Goal: Navigation & Orientation: Understand site structure

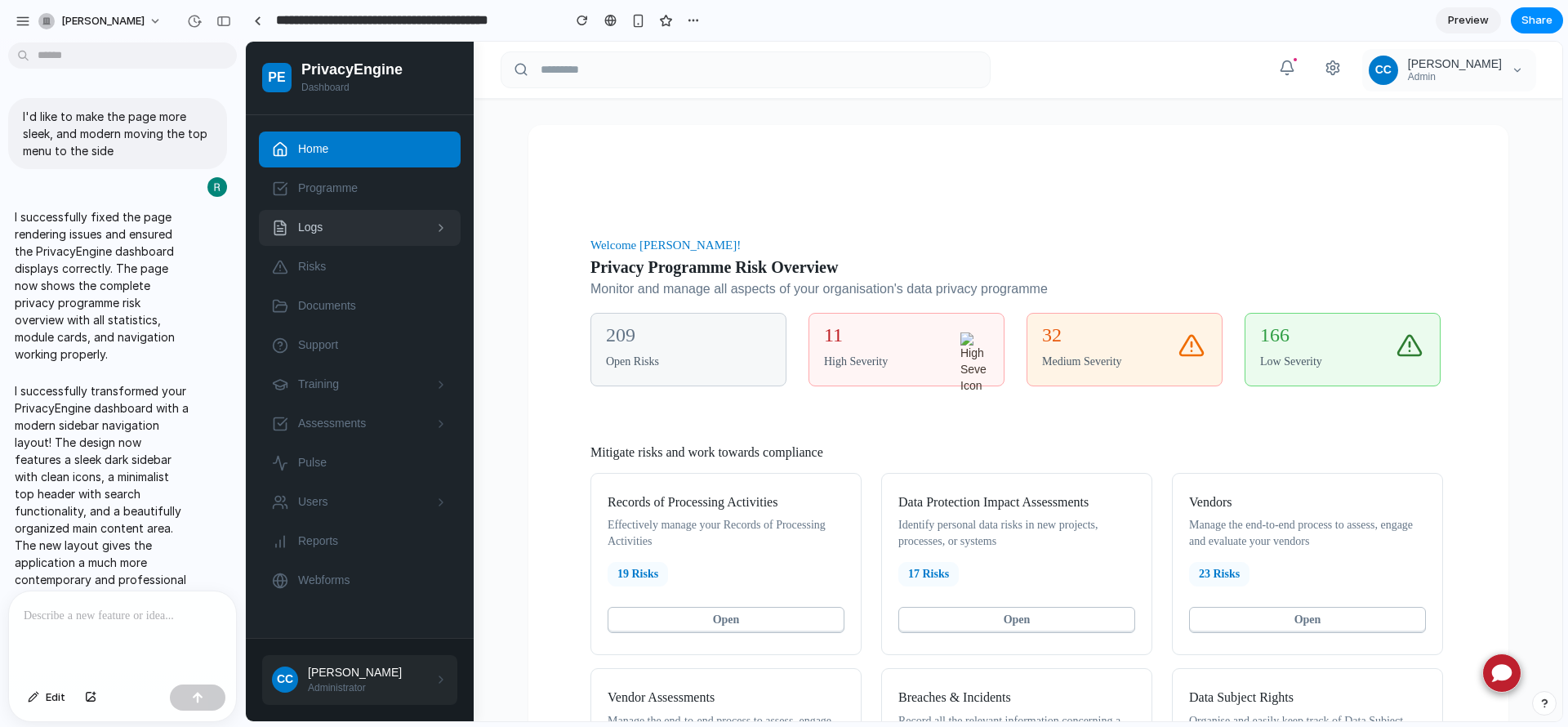
click at [348, 230] on span "Logs" at bounding box center [361, 228] width 127 height 16
click at [106, 607] on p at bounding box center [122, 617] width 198 height 20
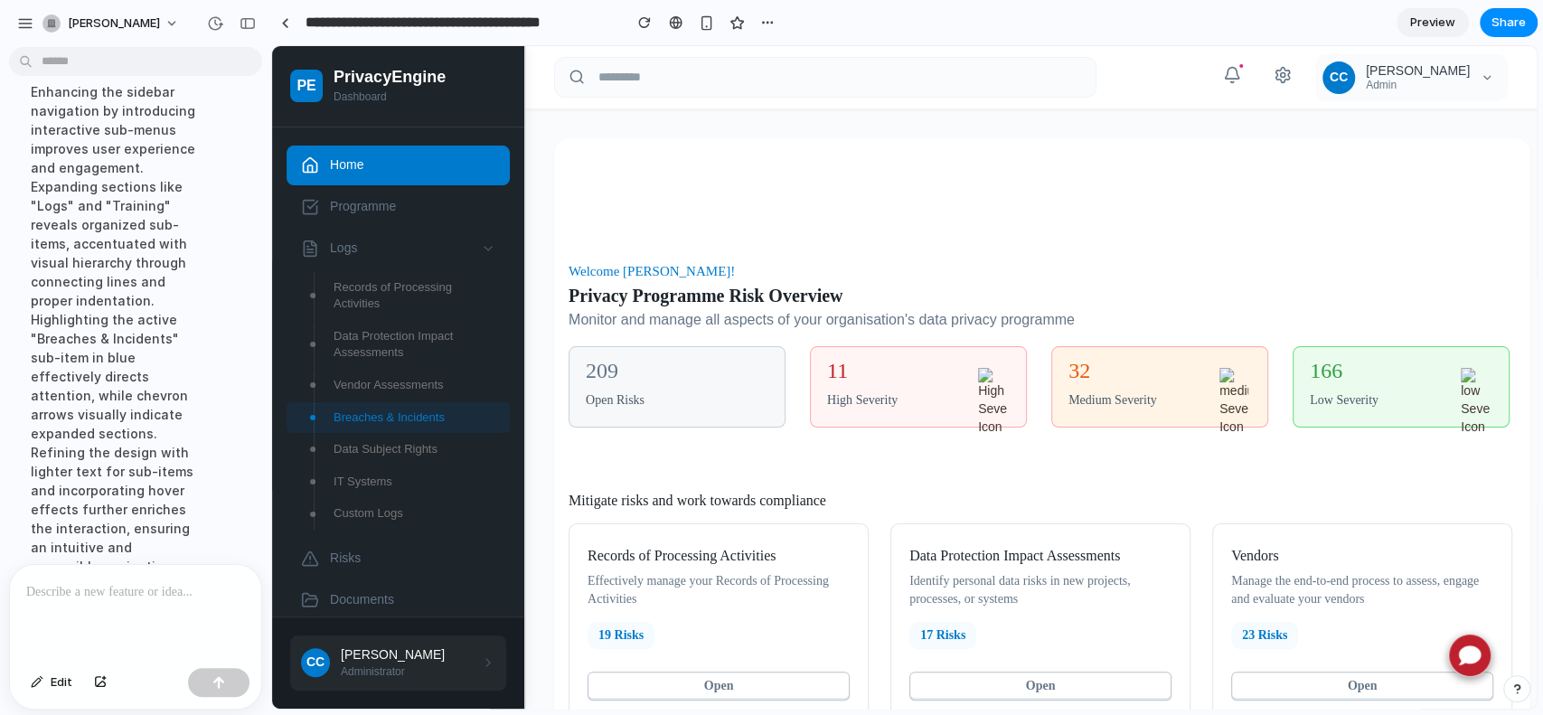
scroll to position [1310, 0]
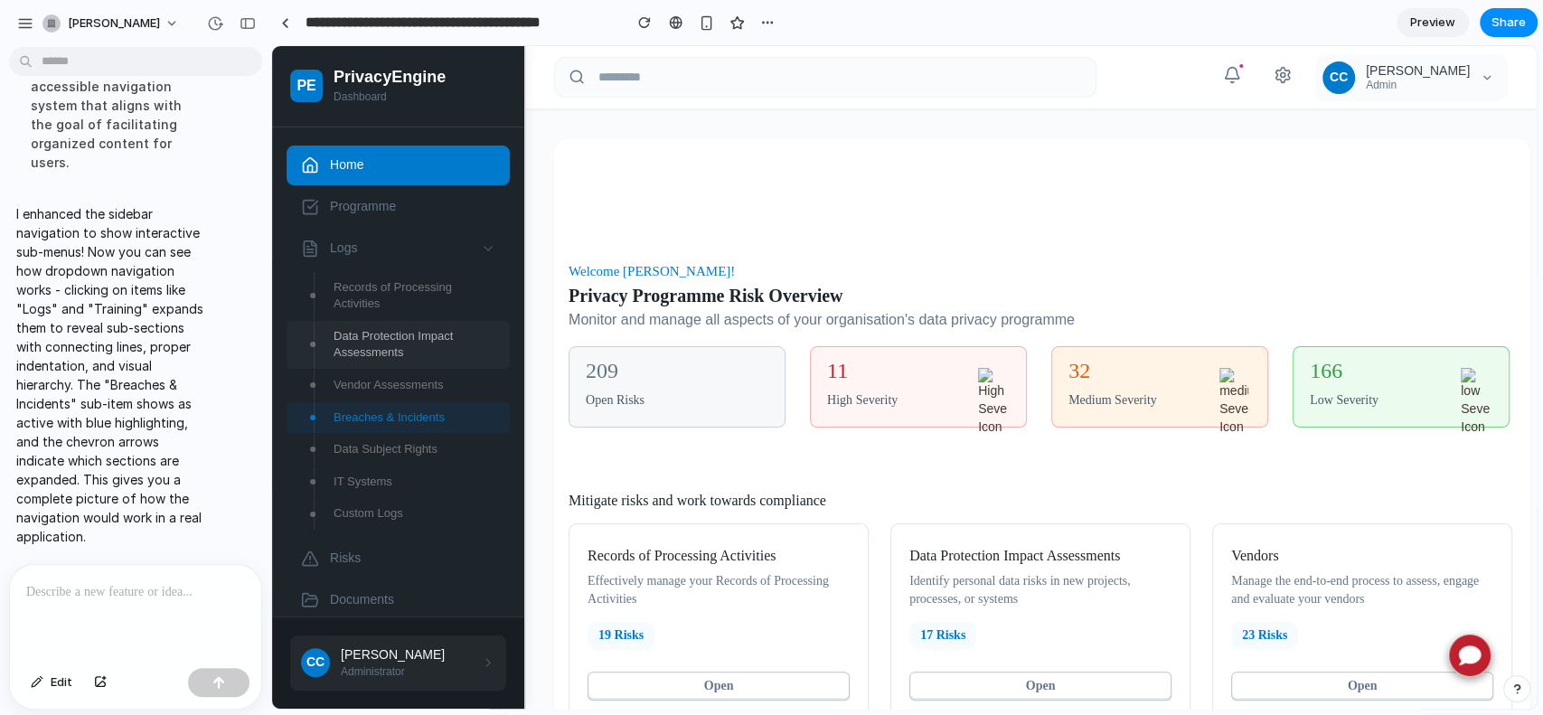
click at [409, 340] on span "Data Protection Impact Assessments" at bounding box center [415, 344] width 162 height 33
click at [481, 247] on icon at bounding box center [488, 248] width 14 height 14
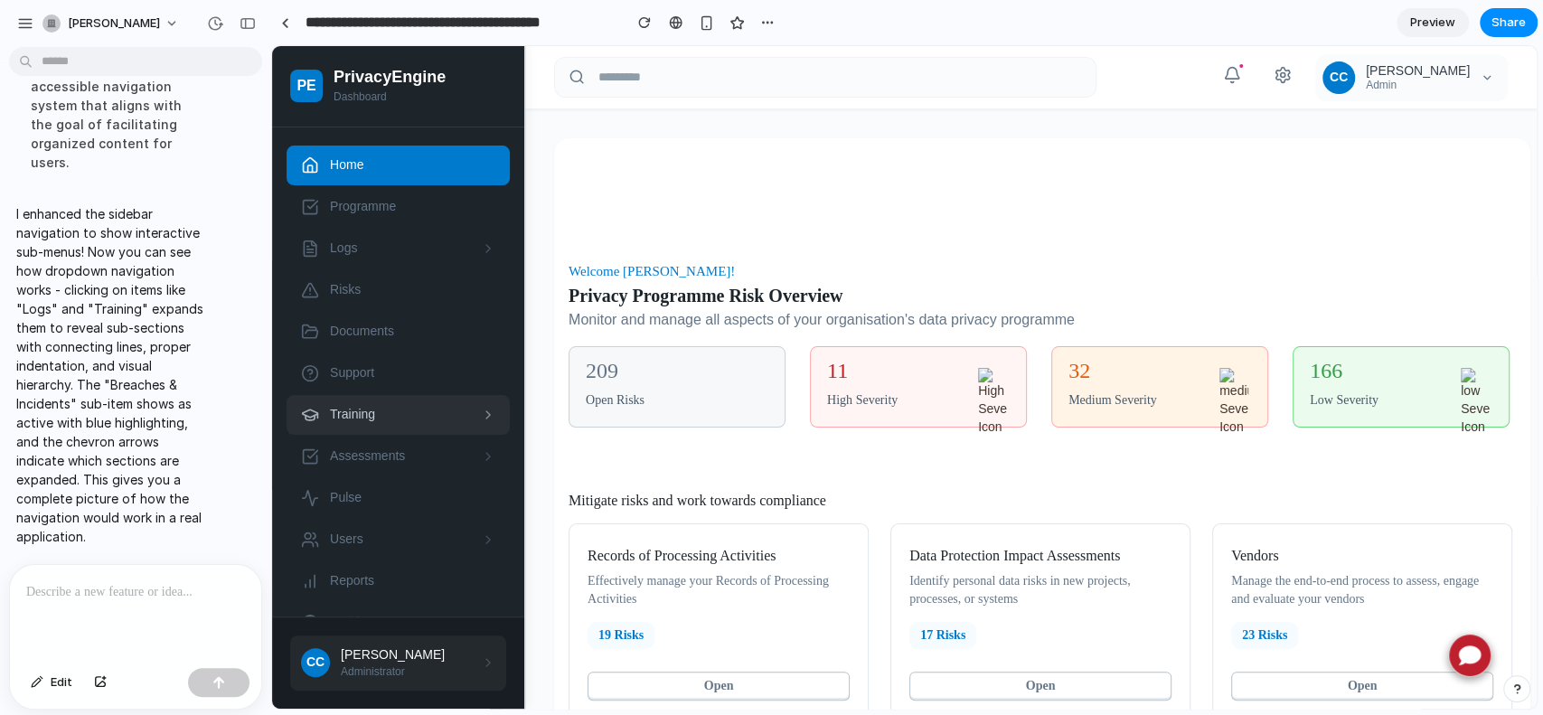
click at [441, 417] on span "Training" at bounding box center [400, 415] width 140 height 18
click at [355, 410] on span "Training" at bounding box center [400, 415] width 140 height 18
click at [371, 442] on link "Training Courses" at bounding box center [398, 454] width 223 height 32
click at [371, 414] on span "Training" at bounding box center [400, 415] width 140 height 18
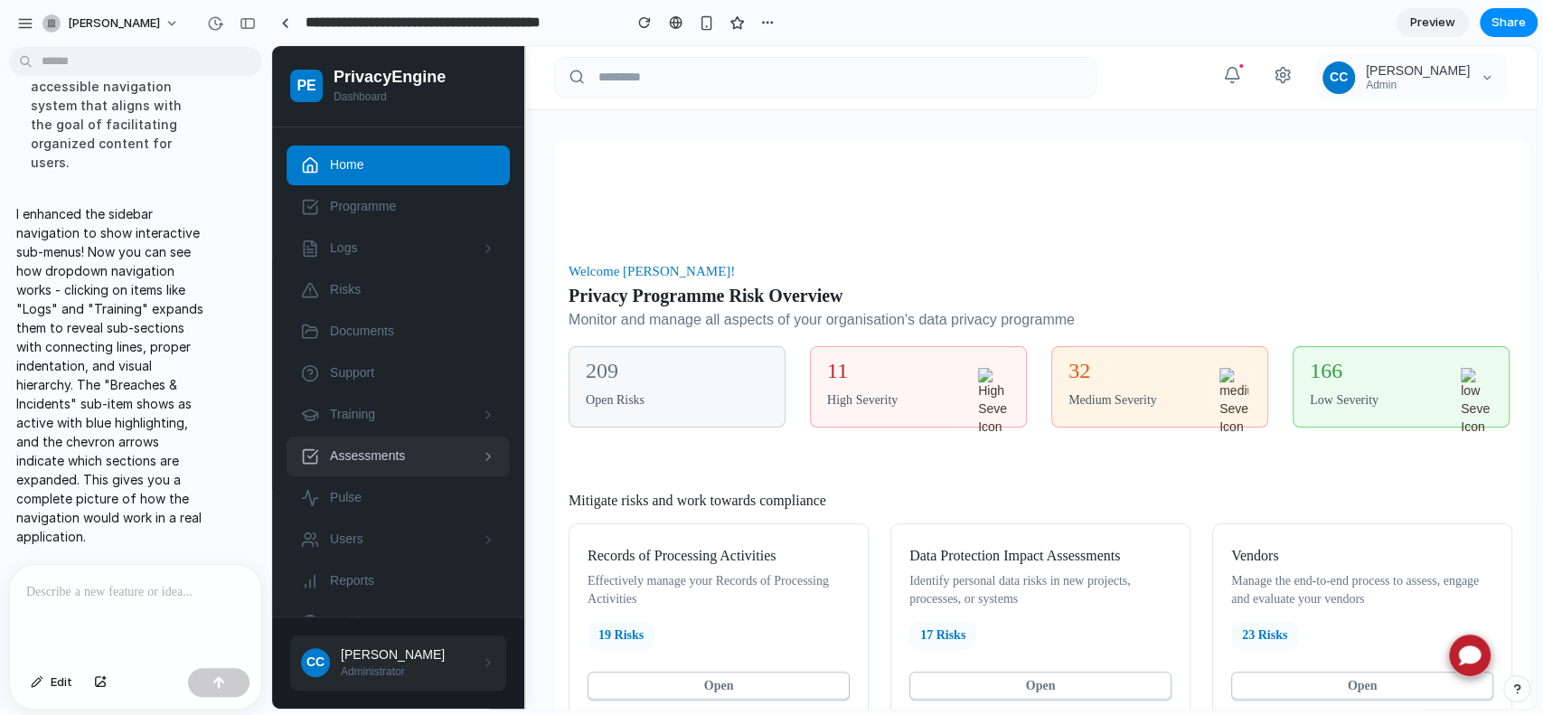
click at [455, 460] on link "Assessments" at bounding box center [398, 457] width 223 height 40
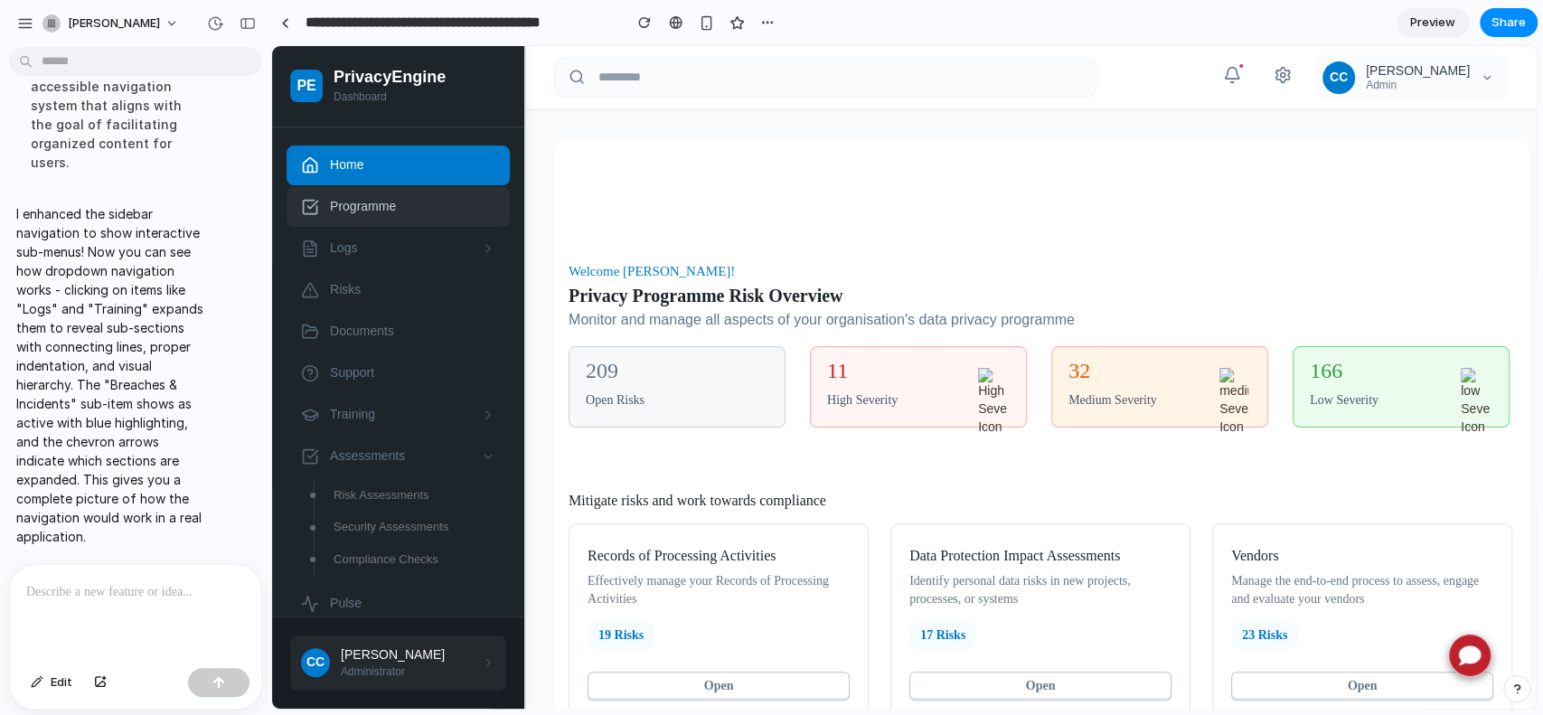
click at [375, 205] on span "Programme" at bounding box center [412, 207] width 165 height 18
click at [395, 236] on link "Logs" at bounding box center [398, 249] width 223 height 40
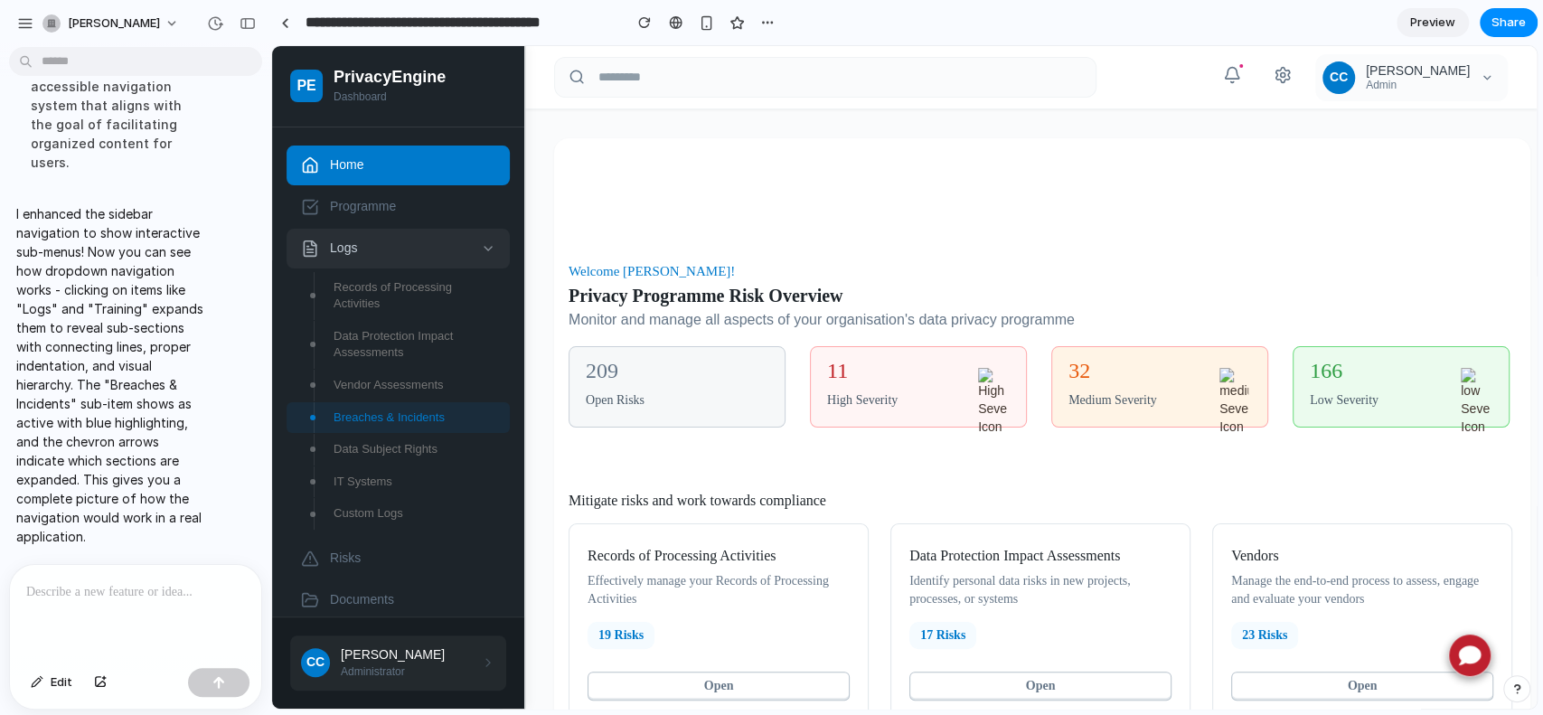
click at [395, 236] on link "Logs" at bounding box center [398, 249] width 223 height 40
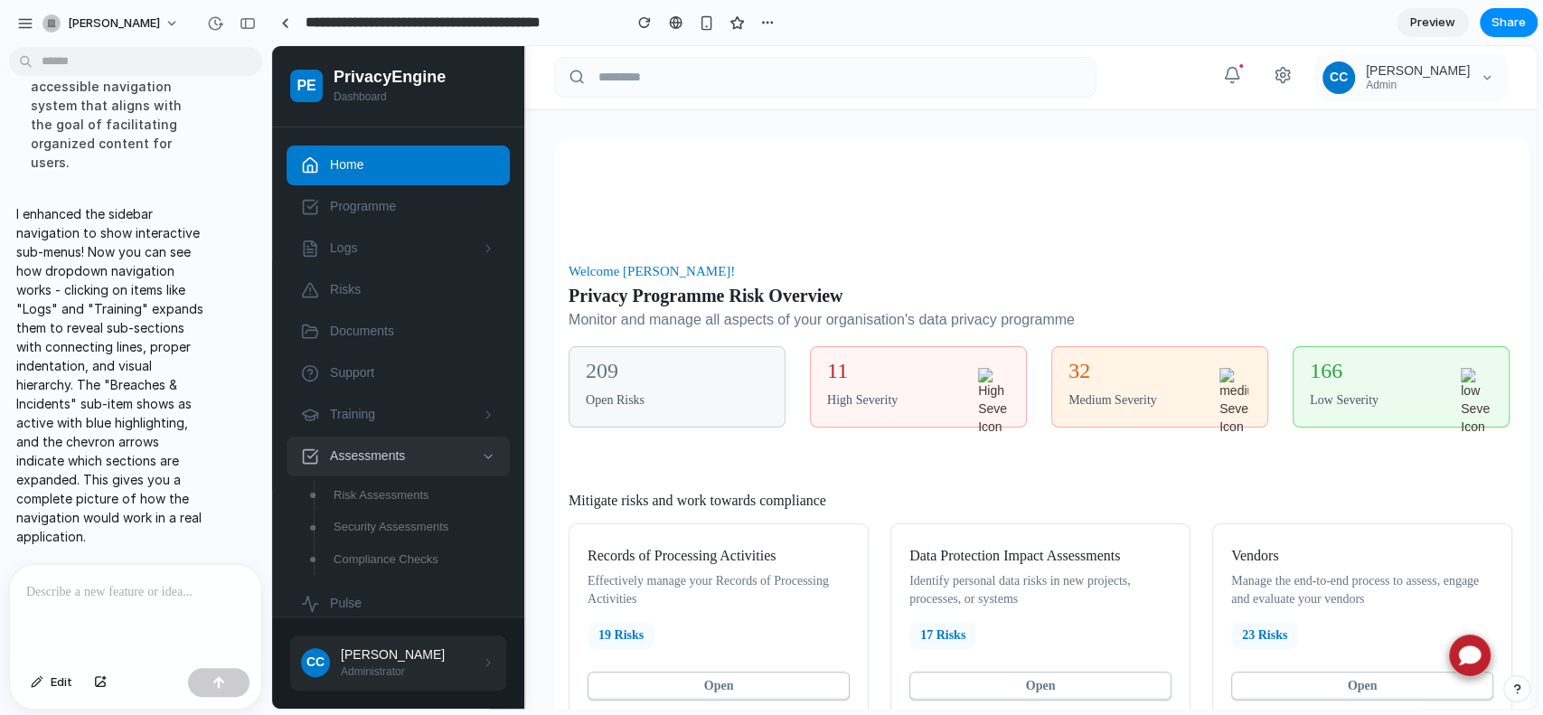
click at [406, 467] on link "Assessments" at bounding box center [398, 457] width 223 height 40
click at [406, 547] on span "Users" at bounding box center [400, 540] width 140 height 18
click at [354, 426] on link "Training" at bounding box center [398, 415] width 223 height 40
click at [82, 597] on div at bounding box center [135, 613] width 251 height 96
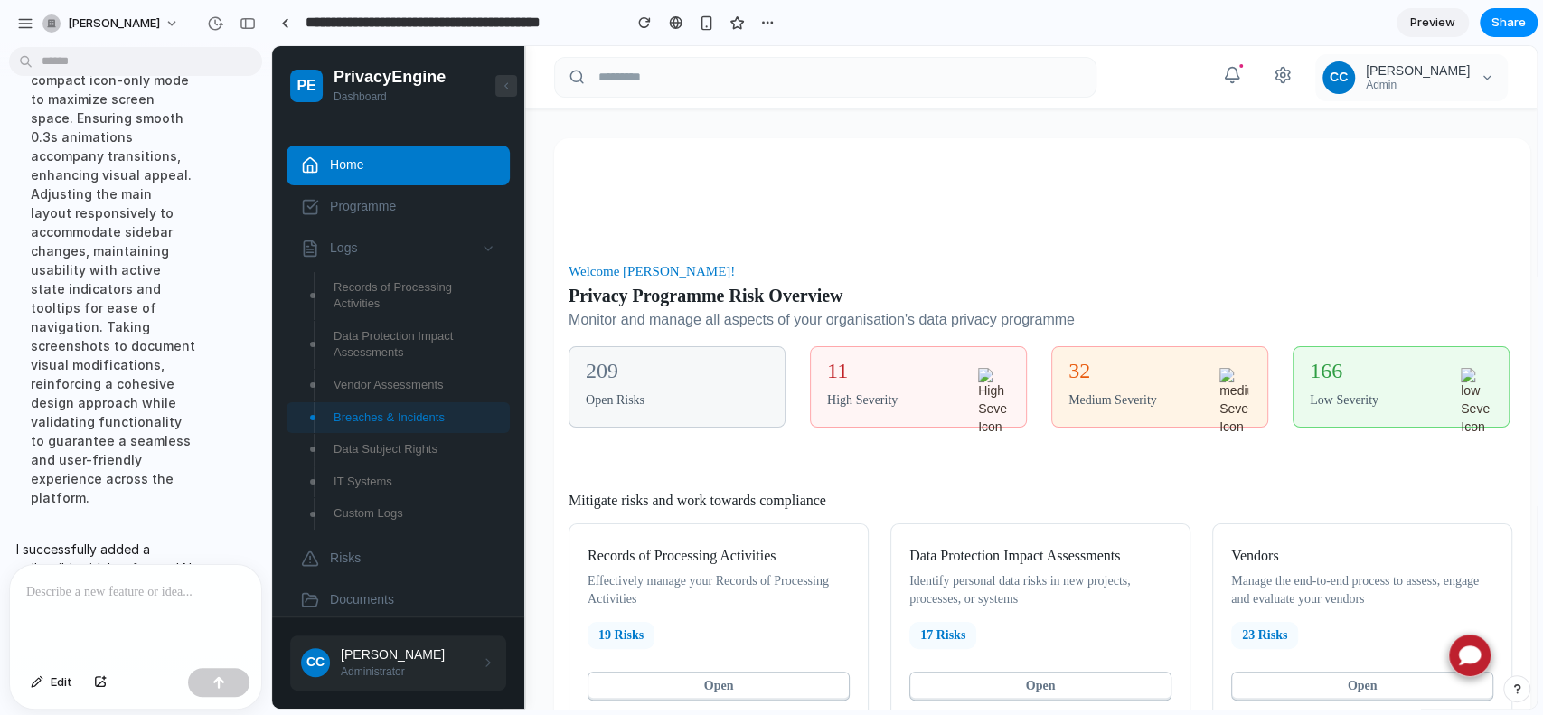
scroll to position [1817, 0]
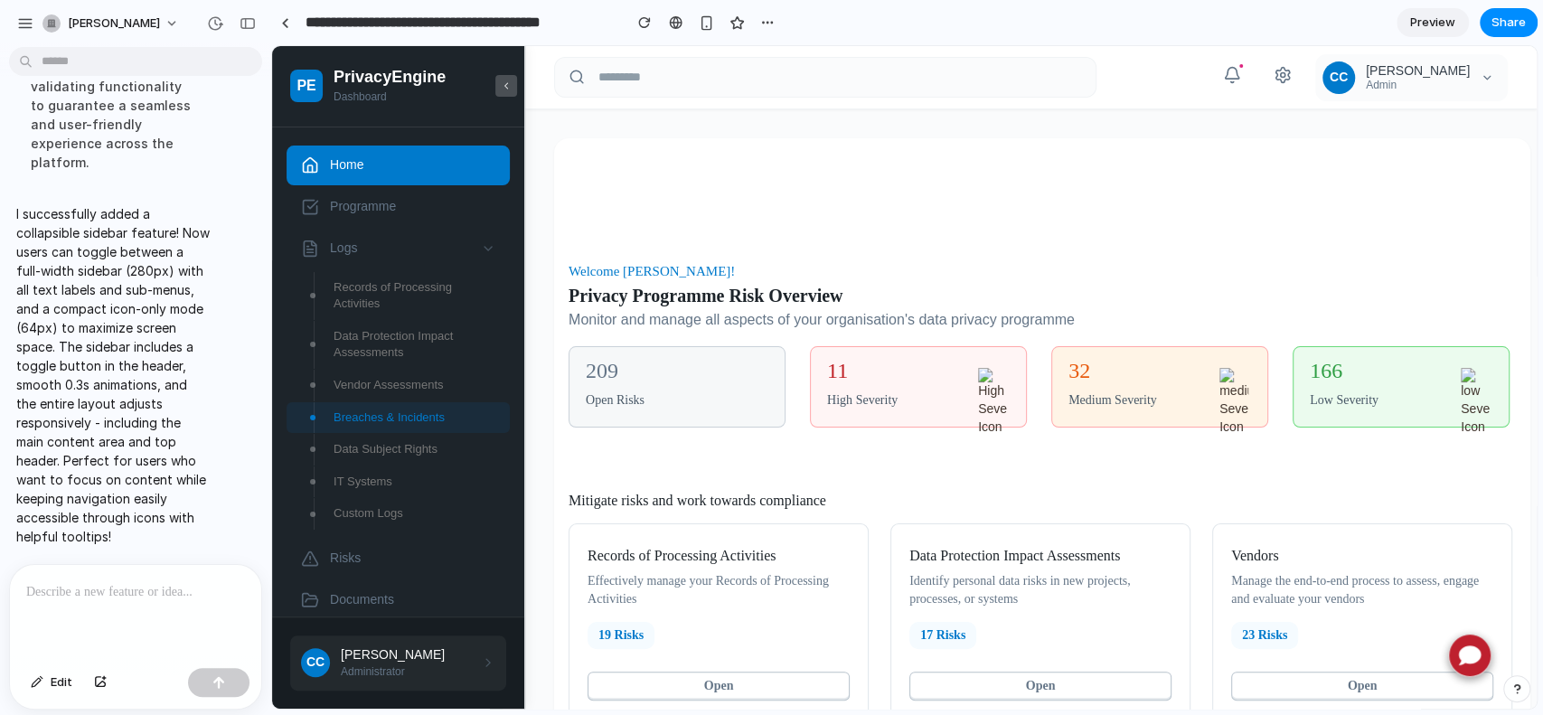
click at [511, 89] on icon at bounding box center [506, 86] width 11 height 13
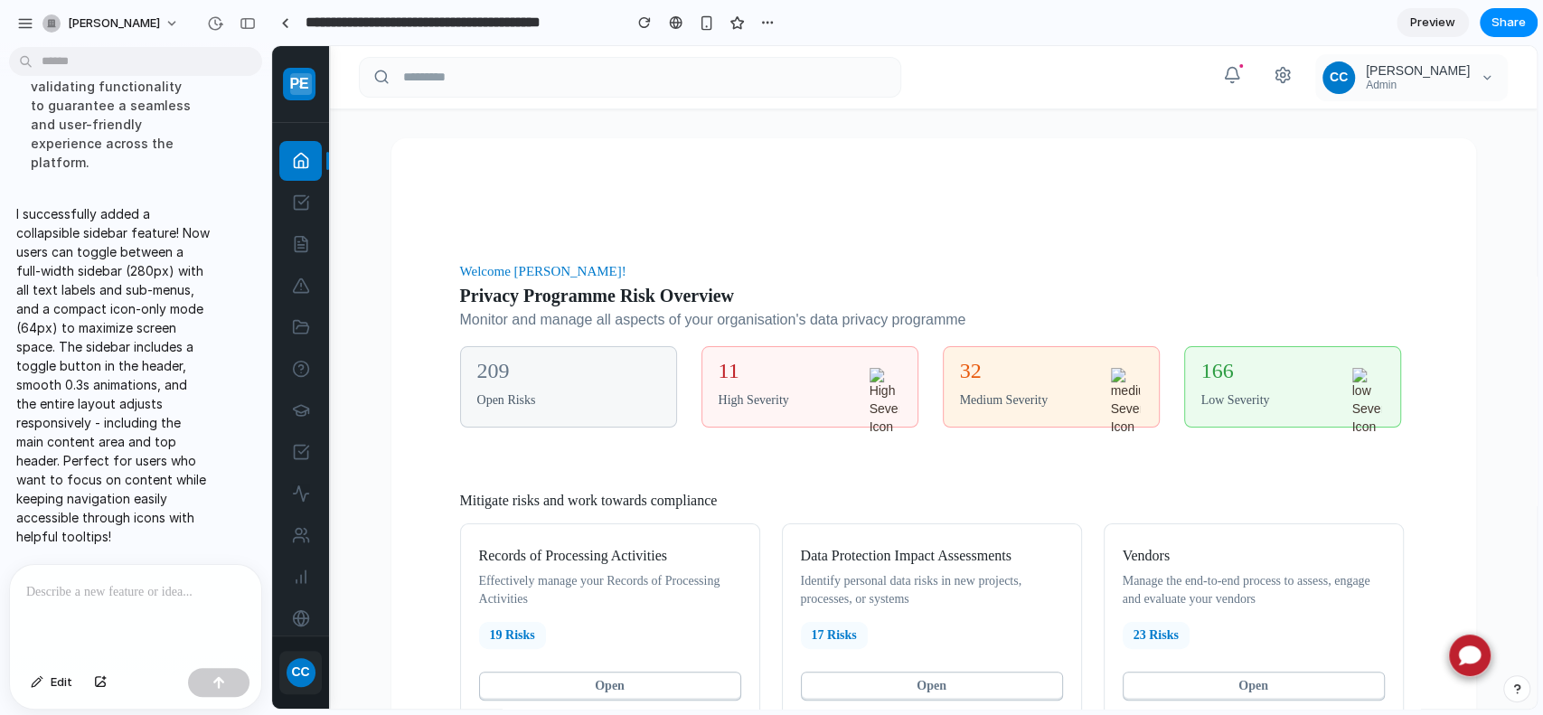
click at [296, 82] on icon at bounding box center [301, 84] width 11 height 13
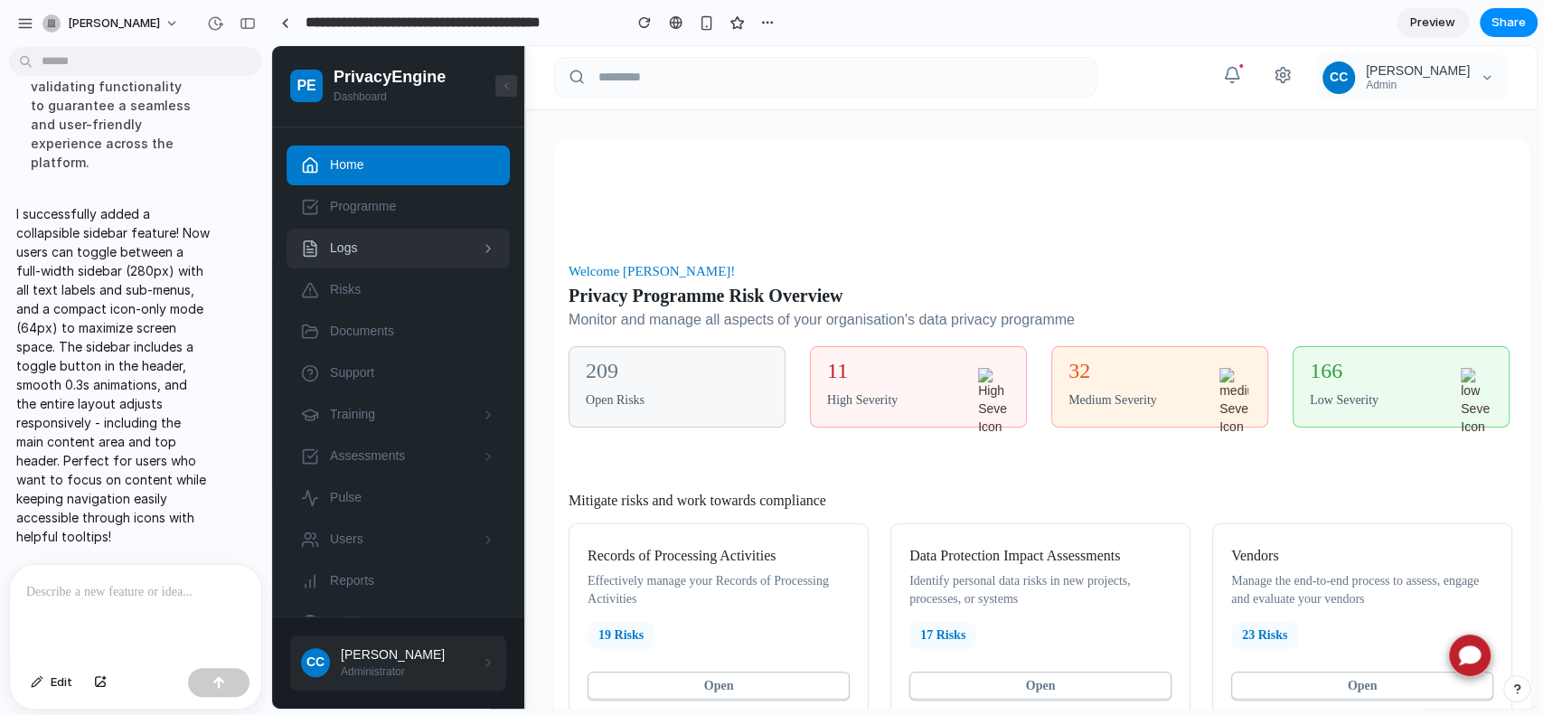
click at [384, 251] on span "Logs" at bounding box center [400, 249] width 140 height 18
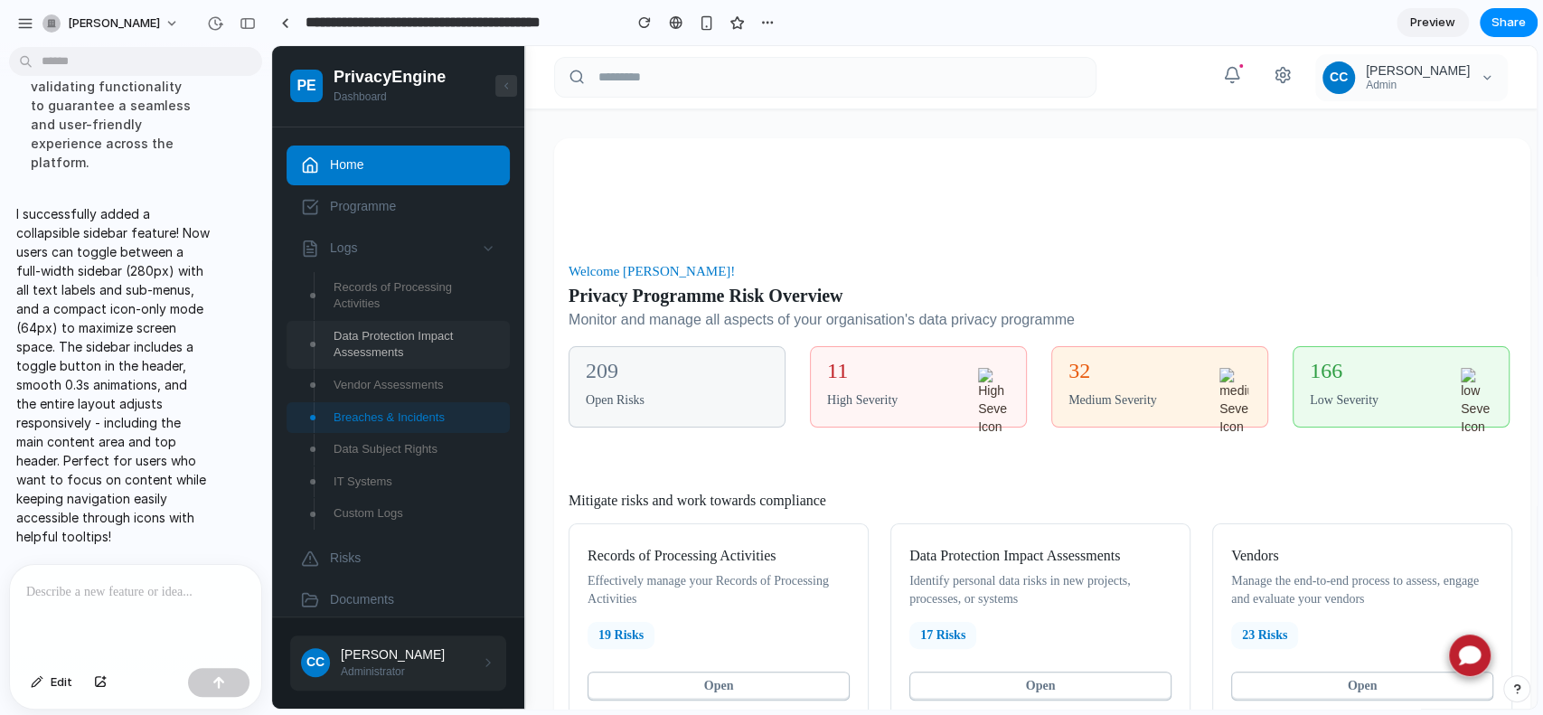
click at [397, 341] on span "Data Protection Impact Assessments" at bounding box center [415, 344] width 162 height 33
click at [508, 94] on button at bounding box center [506, 86] width 22 height 22
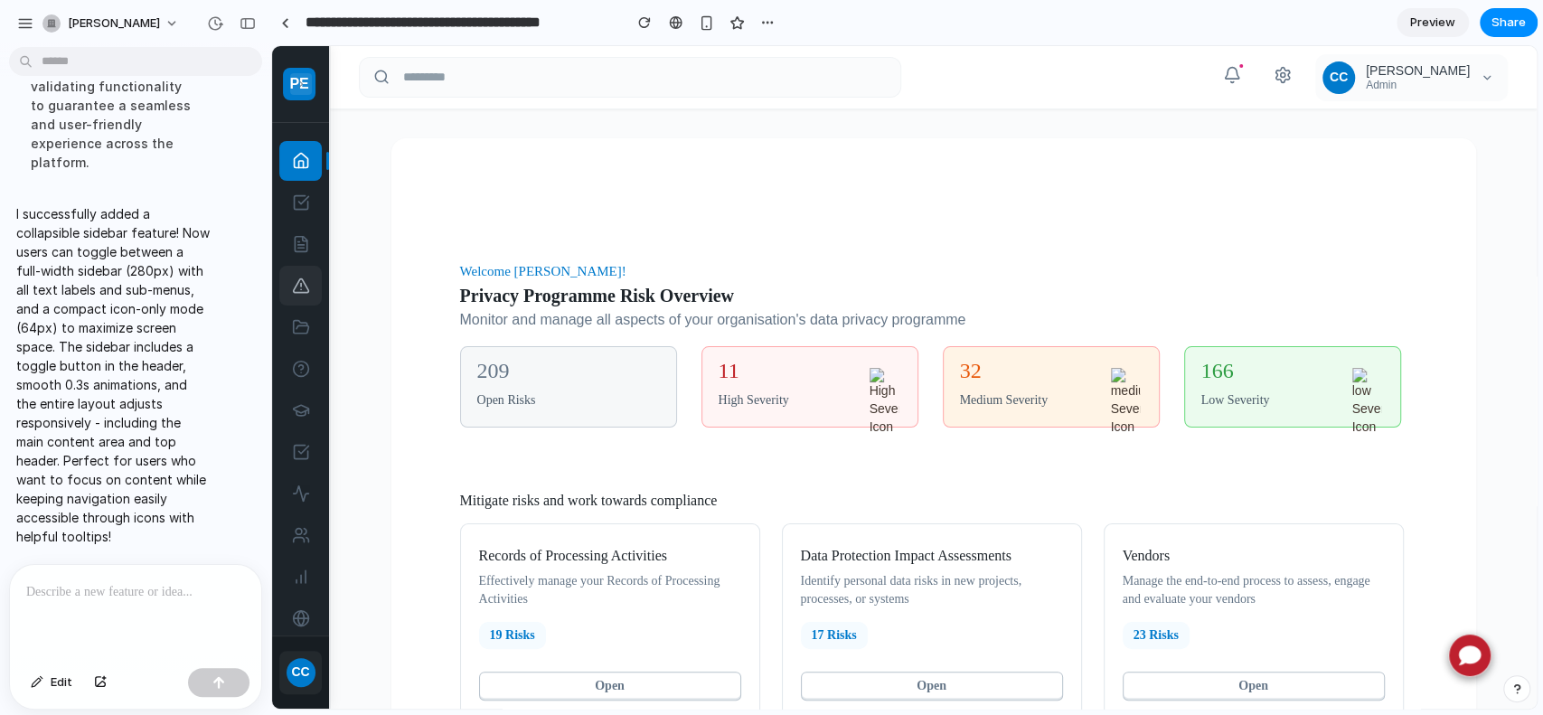
click at [292, 287] on icon at bounding box center [301, 286] width 18 height 18
click at [98, 600] on div at bounding box center [135, 613] width 251 height 96
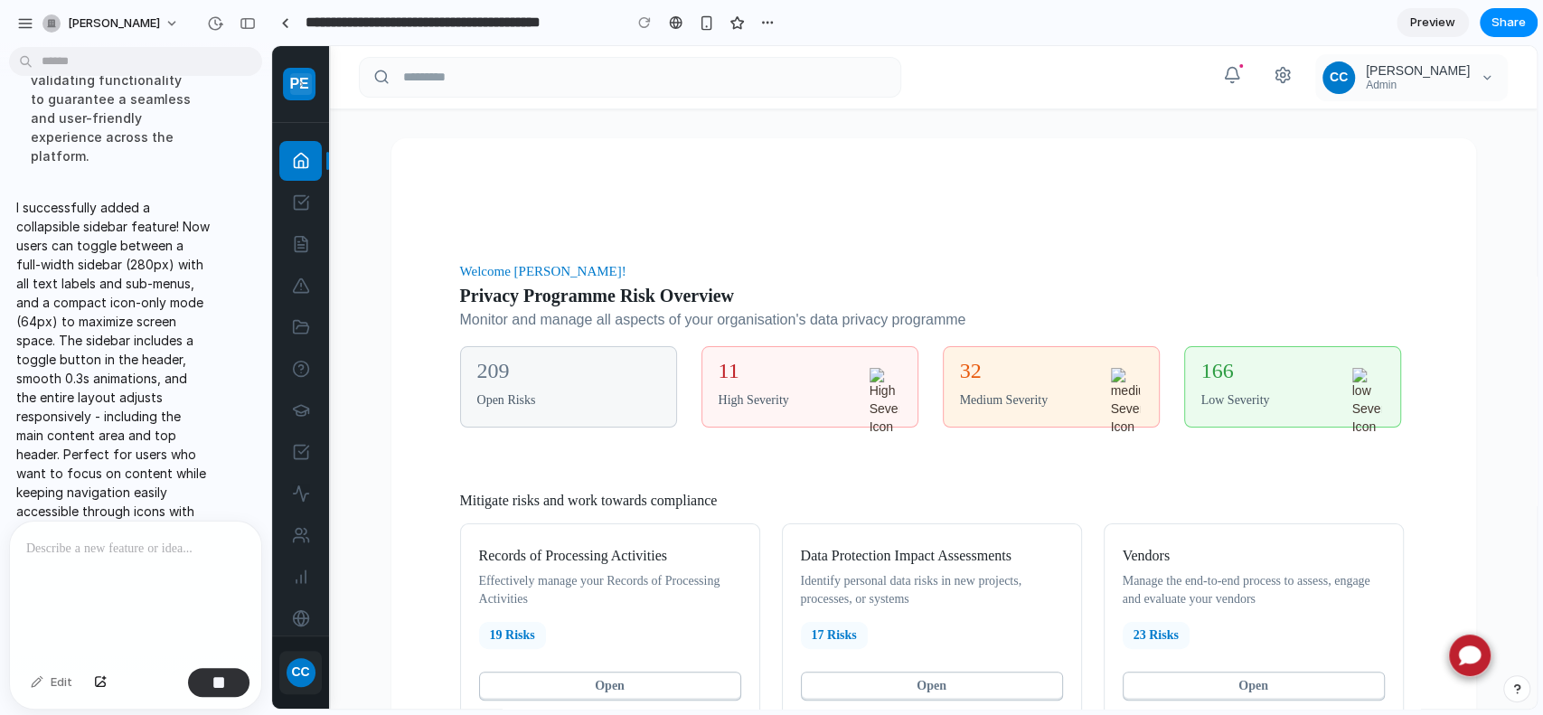
scroll to position [1983, 0]
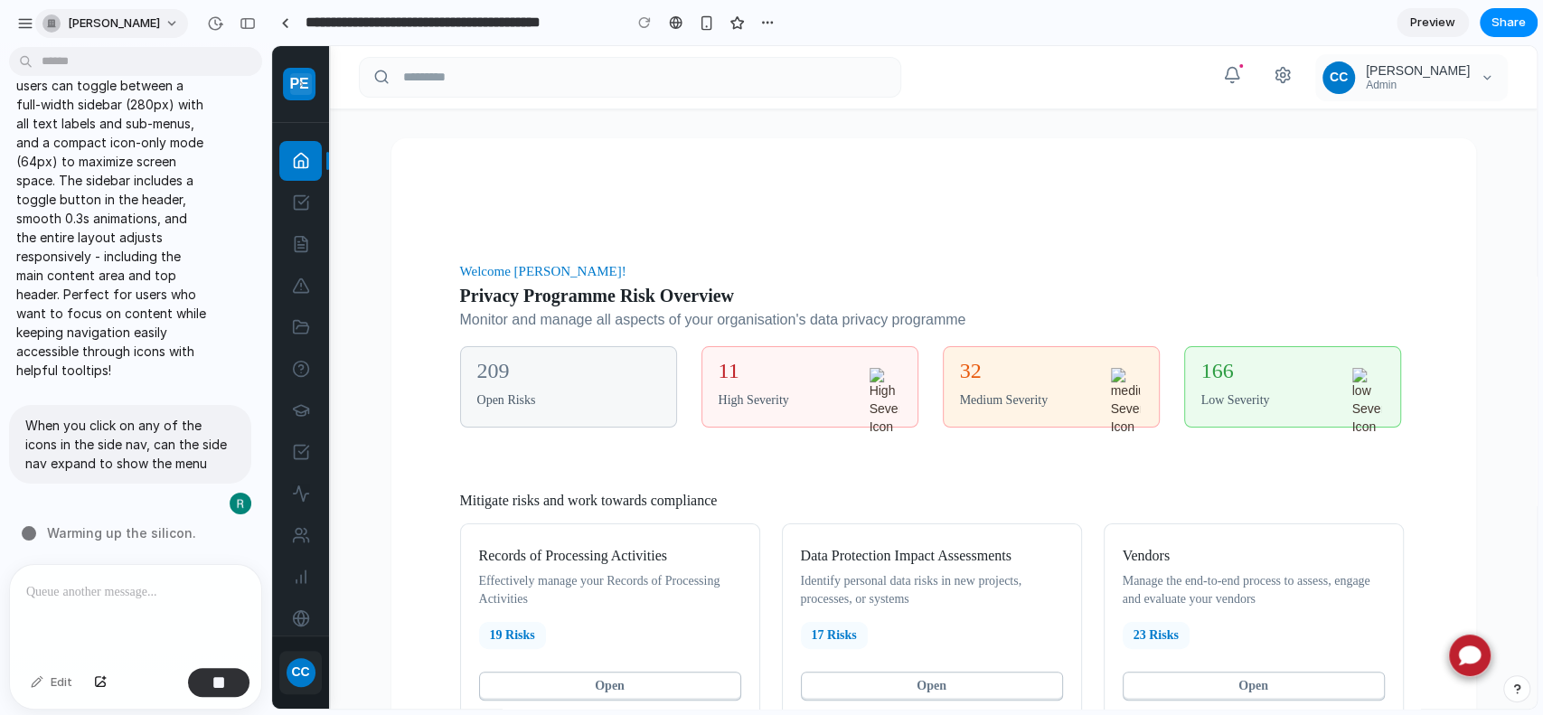
click at [183, 24] on button "[PERSON_NAME]" at bounding box center [111, 23] width 153 height 29
click at [17, 30] on div "button" at bounding box center [25, 23] width 16 height 16
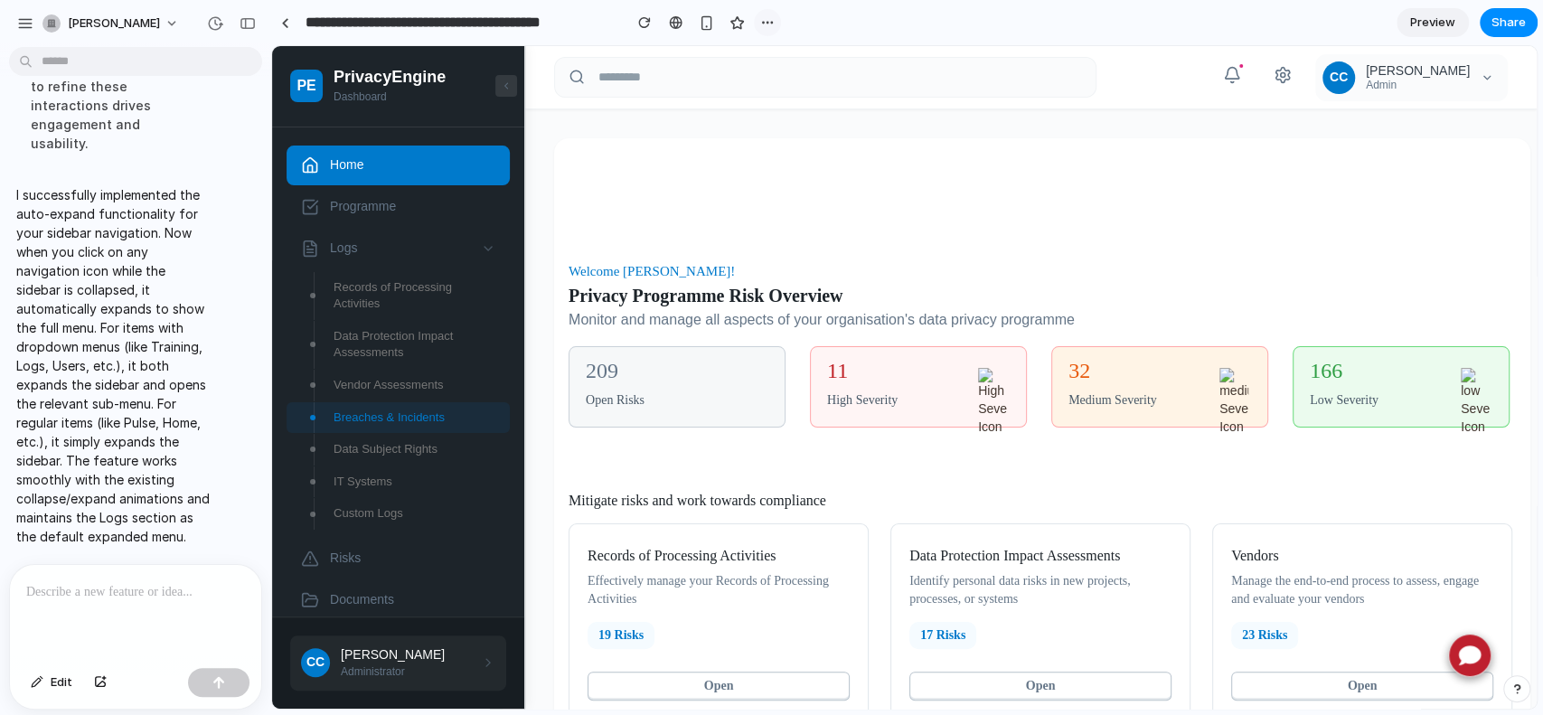
scroll to position [0, 0]
click at [385, 203] on span "Programme" at bounding box center [412, 207] width 165 height 18
click at [384, 236] on link "Logs" at bounding box center [398, 249] width 223 height 40
click at [515, 86] on button at bounding box center [506, 86] width 22 height 22
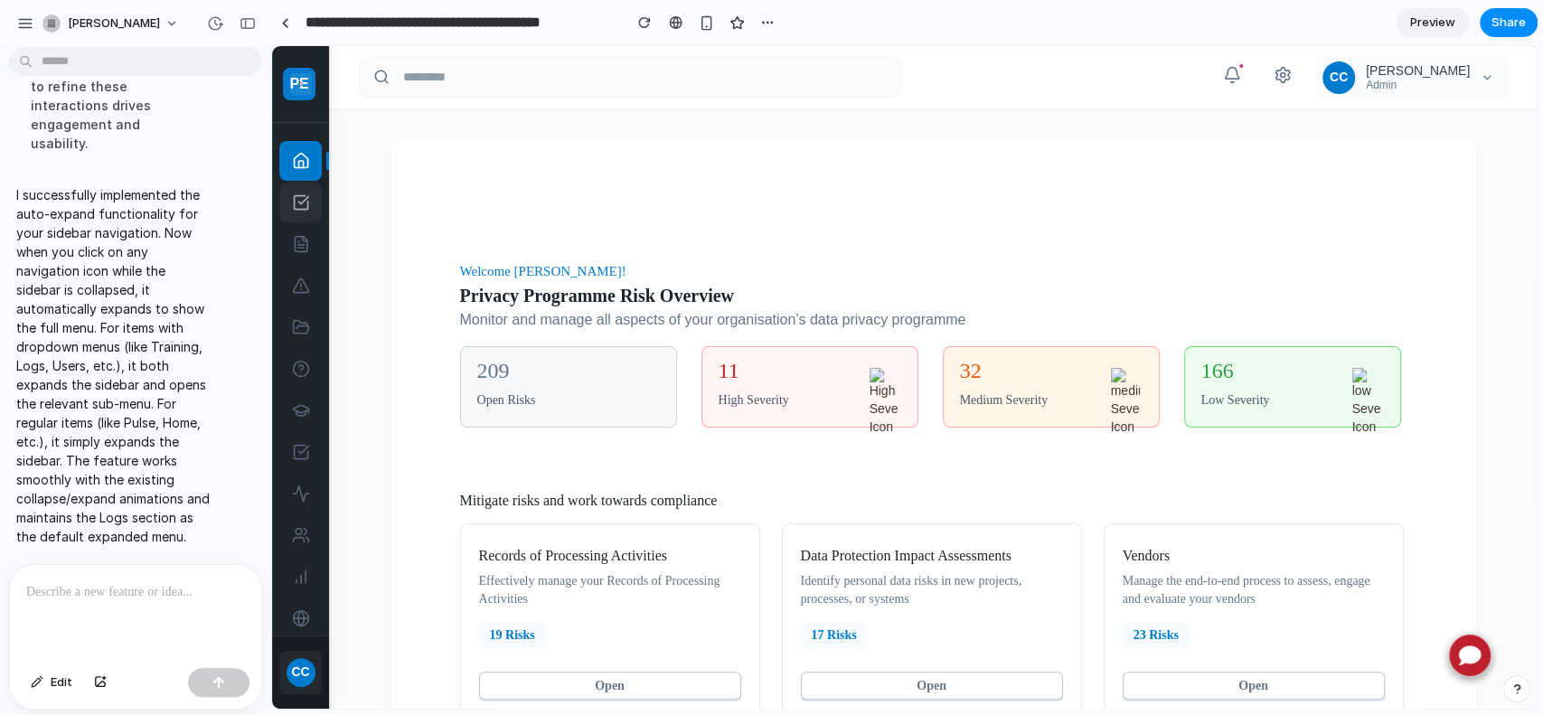
click at [293, 204] on icon at bounding box center [301, 202] width 18 height 18
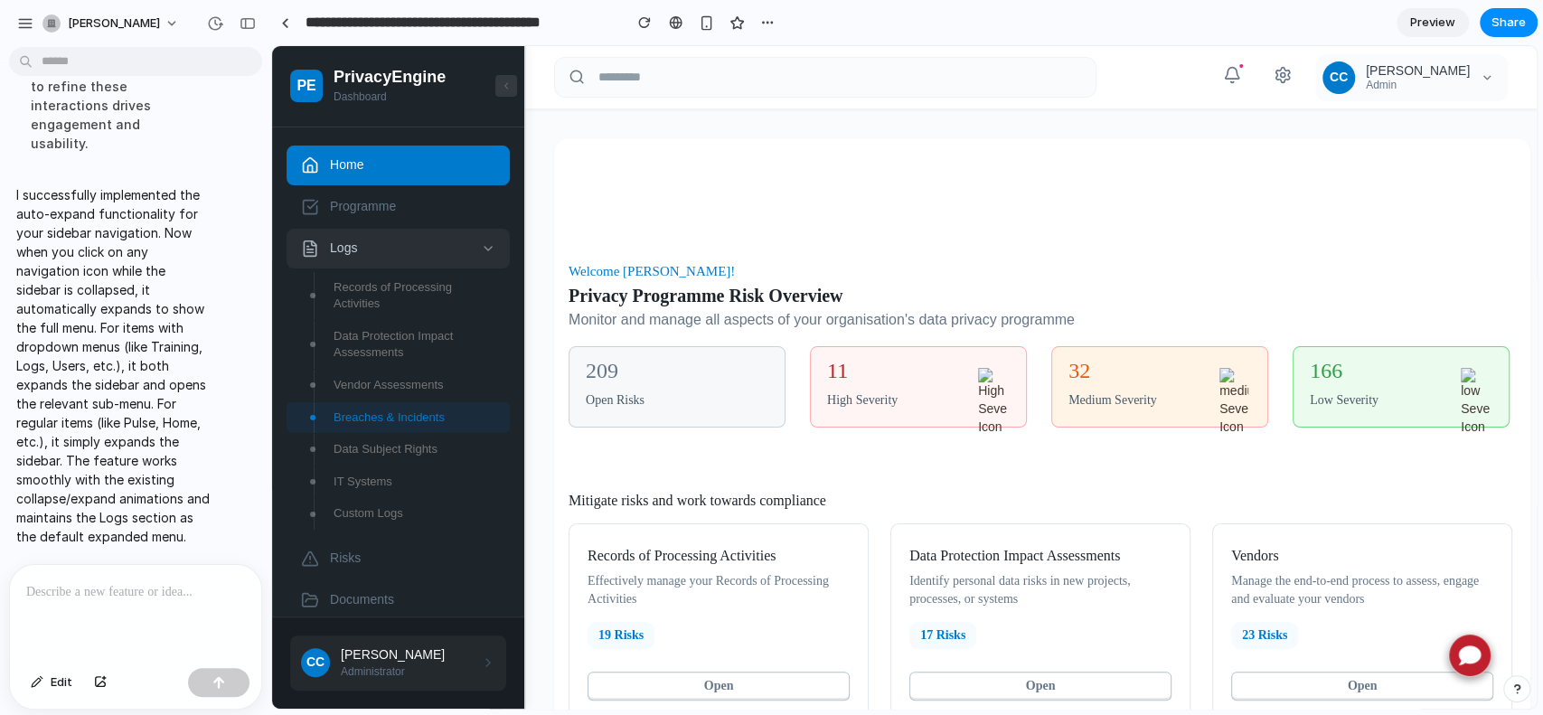
click at [381, 249] on span "Logs" at bounding box center [400, 249] width 140 height 18
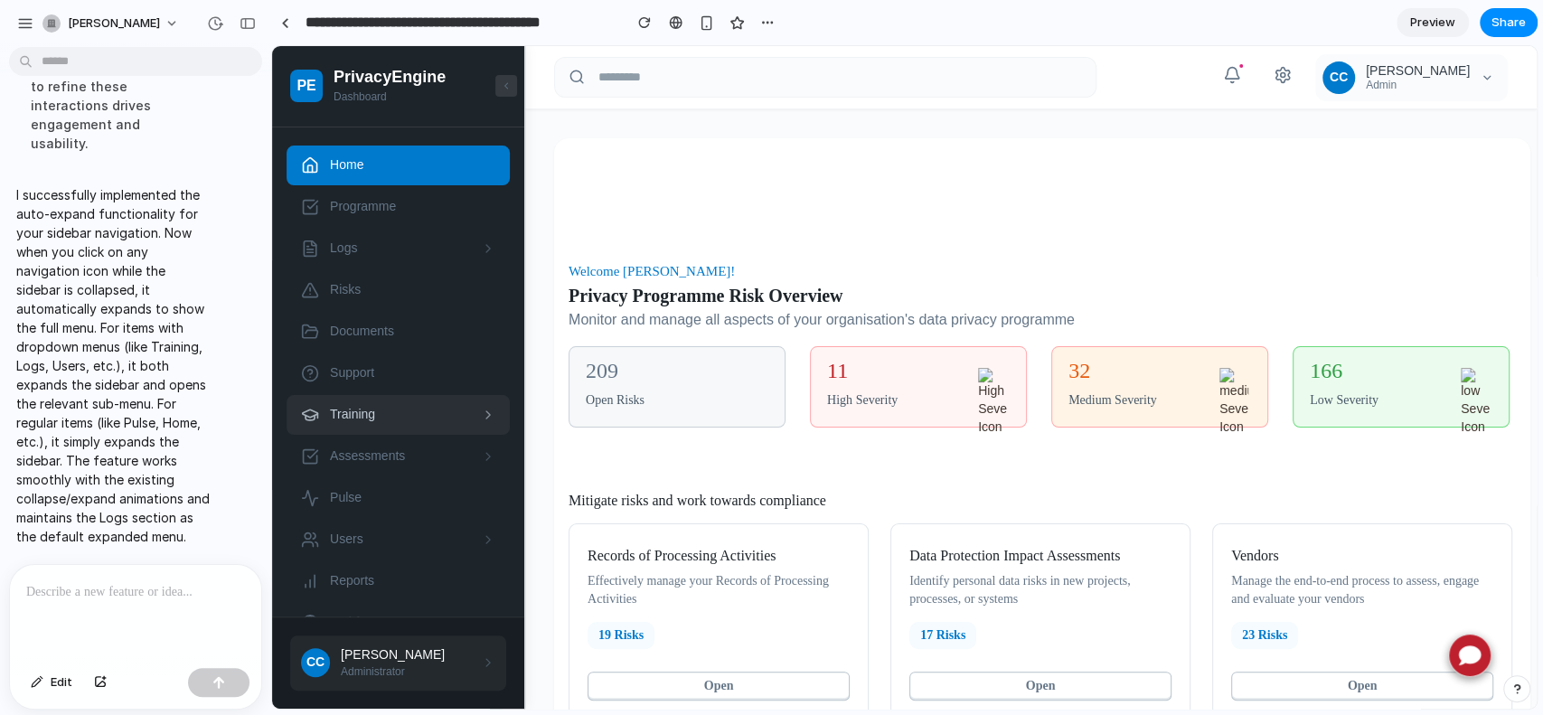
click at [408, 413] on span "Training" at bounding box center [400, 415] width 140 height 18
click at [365, 459] on span "Training Courses" at bounding box center [378, 454] width 89 height 17
click at [512, 78] on button at bounding box center [506, 86] width 22 height 22
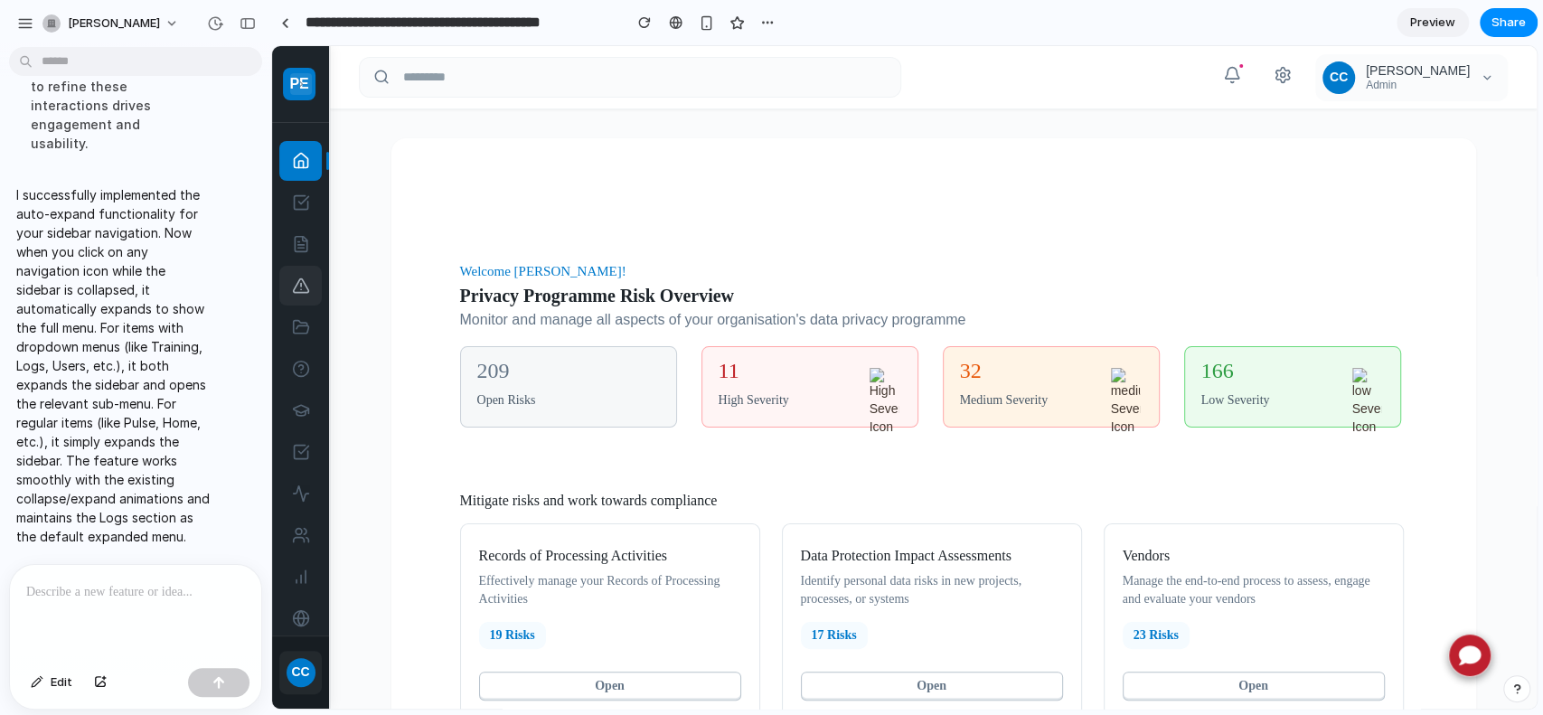
click at [292, 290] on icon at bounding box center [301, 286] width 18 height 18
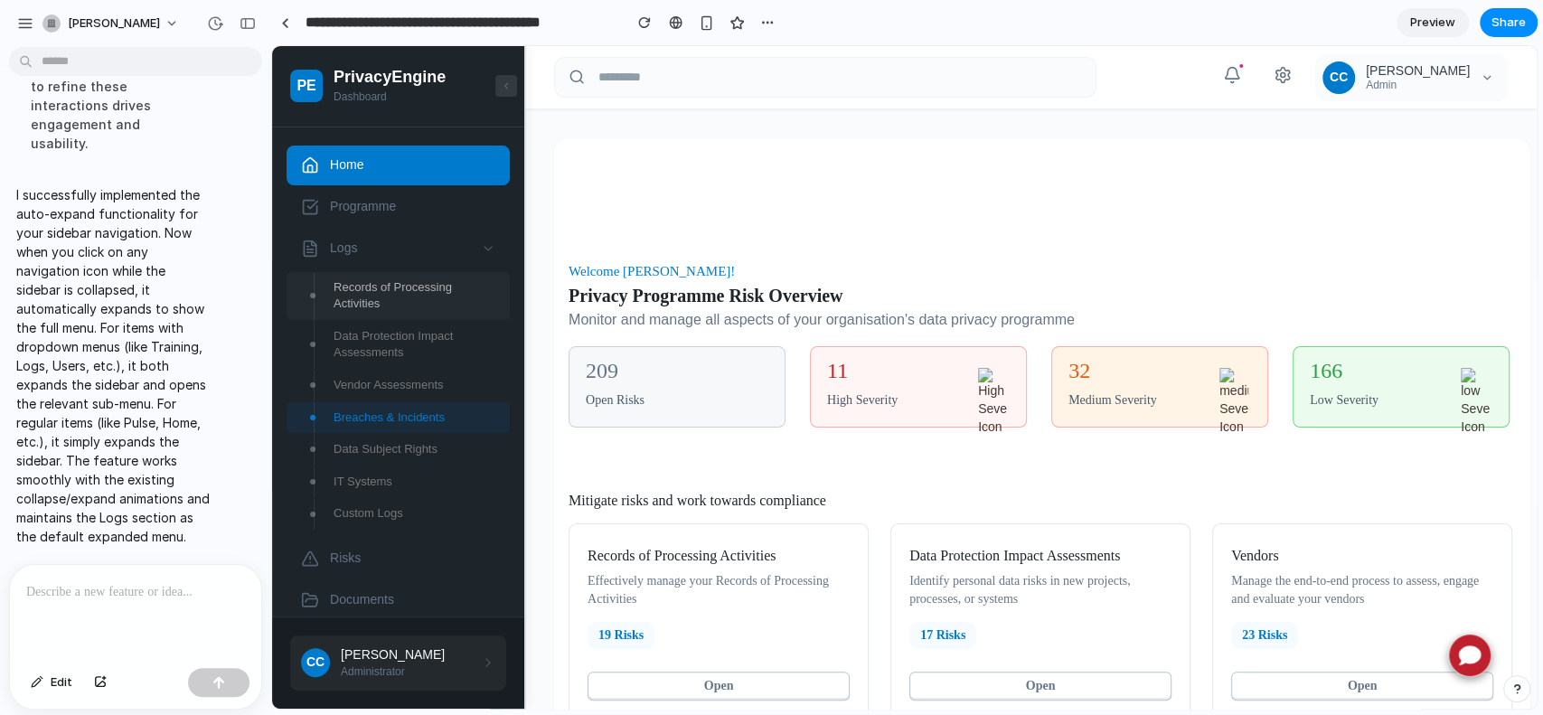
click at [287, 290] on link "Records of Processing Activities" at bounding box center [398, 296] width 223 height 48
click at [357, 259] on link "Logs" at bounding box center [398, 249] width 223 height 40
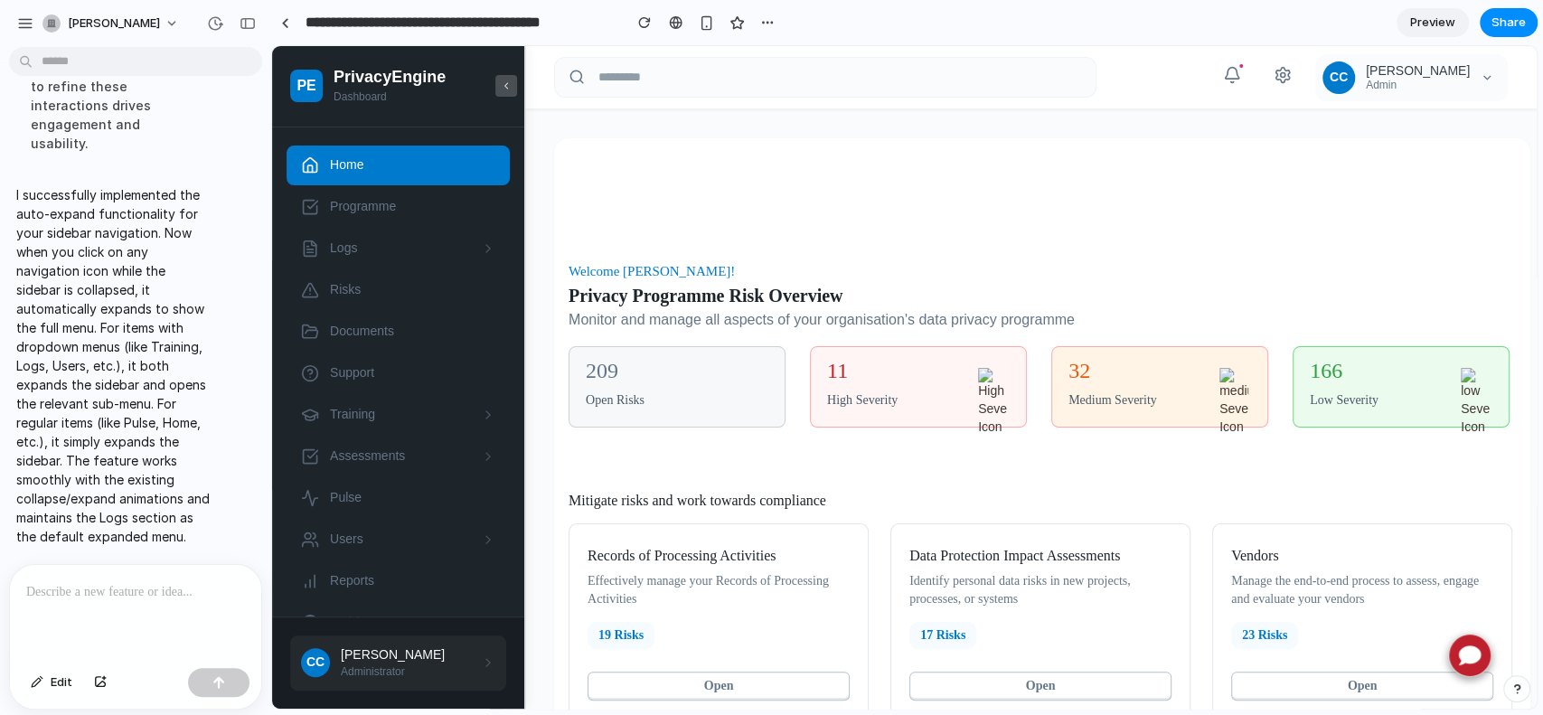
click at [507, 87] on icon at bounding box center [506, 86] width 11 height 13
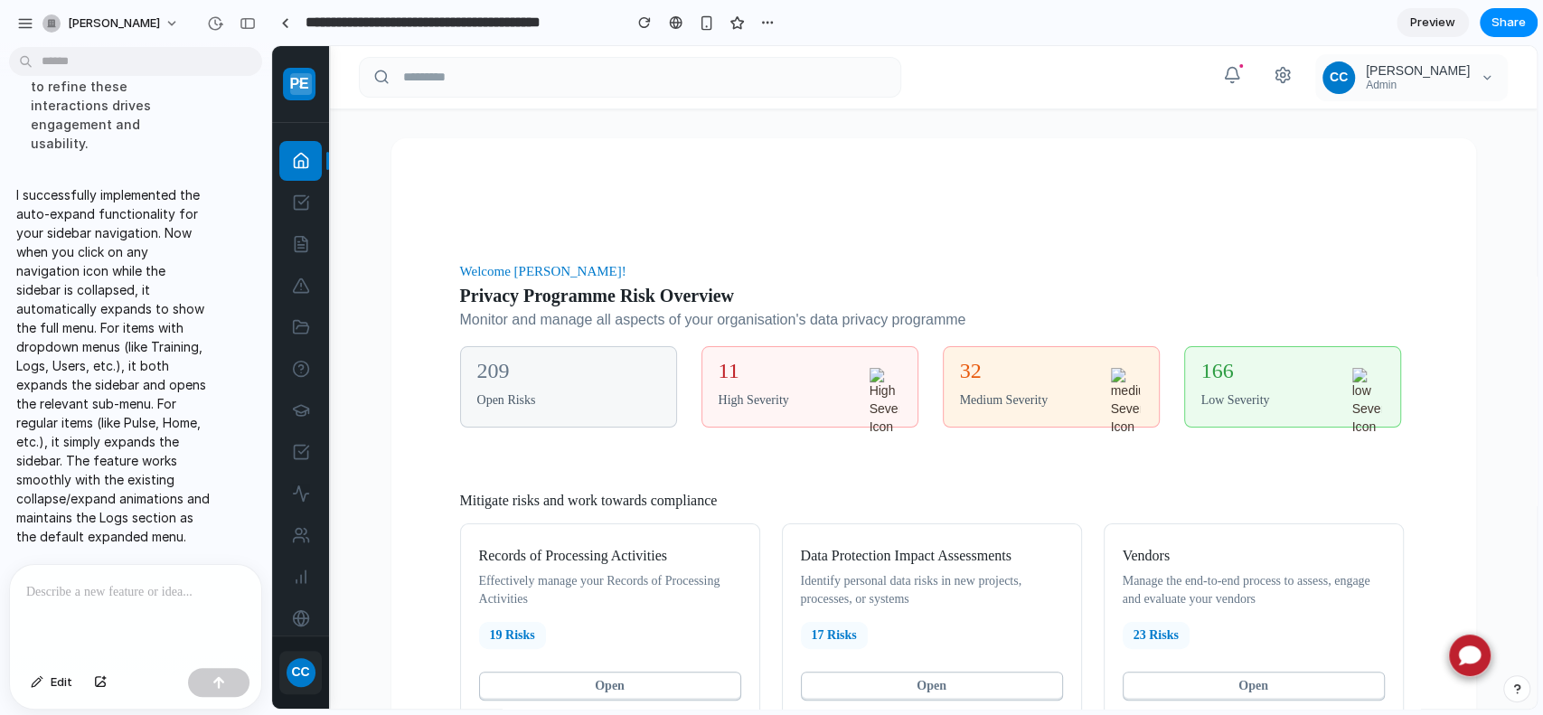
click at [301, 87] on icon at bounding box center [301, 84] width 11 height 13
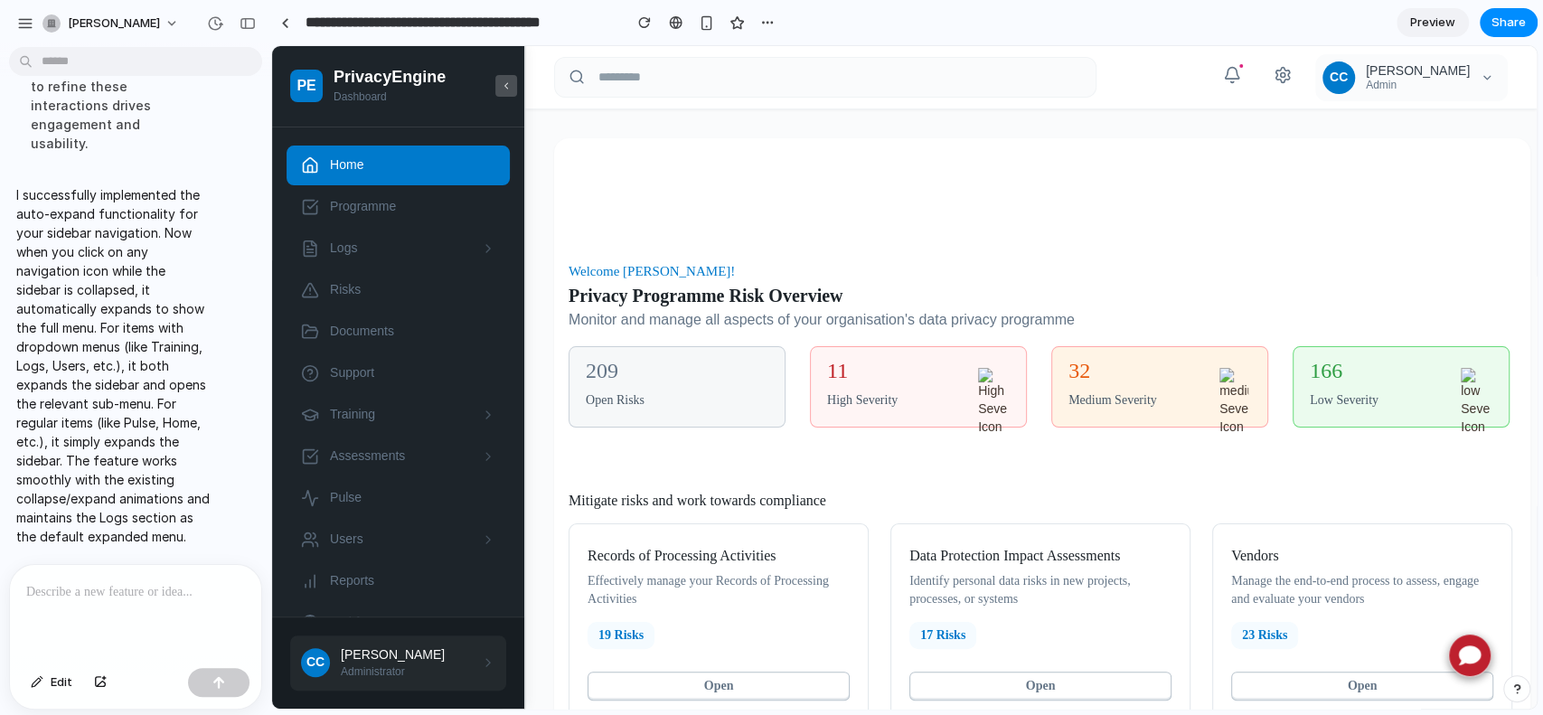
click at [506, 88] on icon at bounding box center [506, 85] width 3 height 5
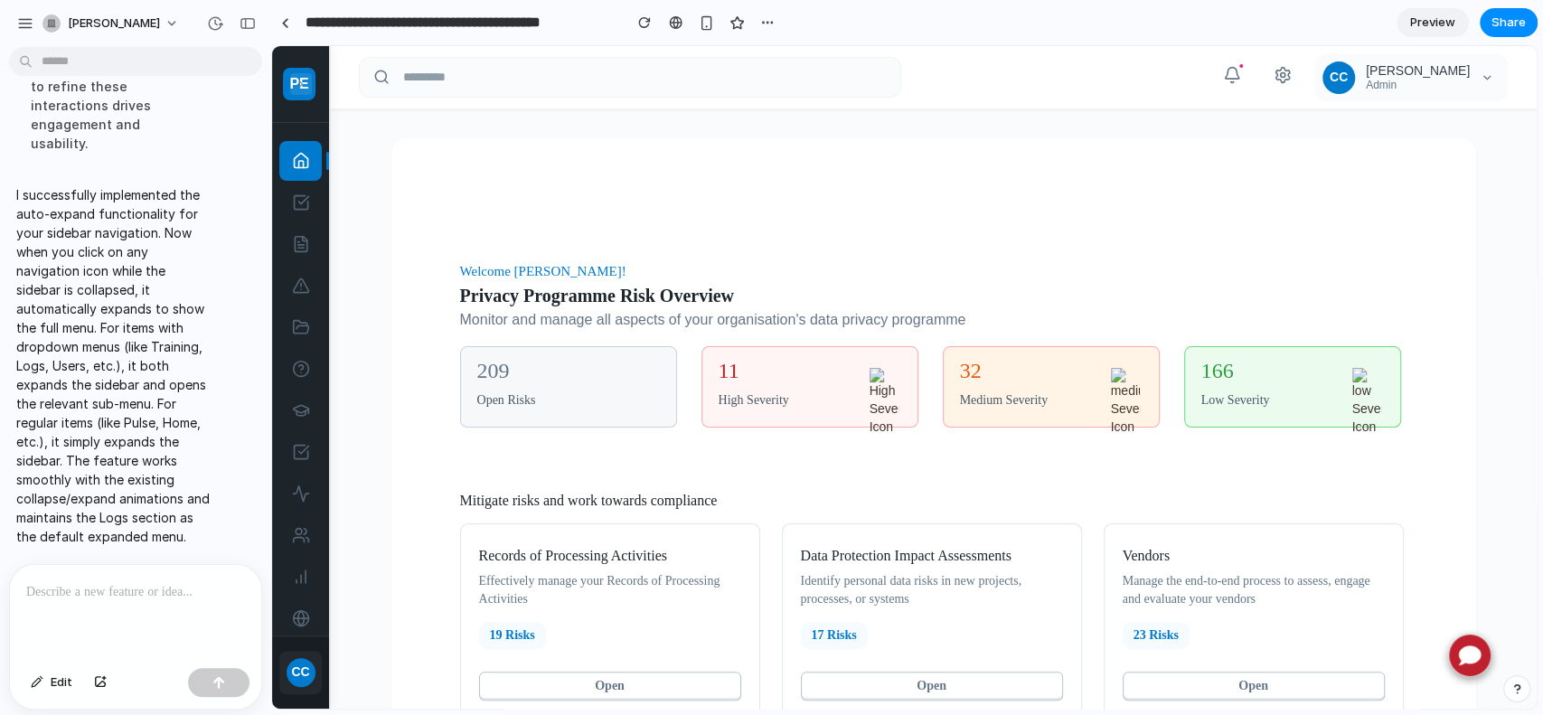
click at [61, 583] on p at bounding box center [132, 592] width 212 height 22
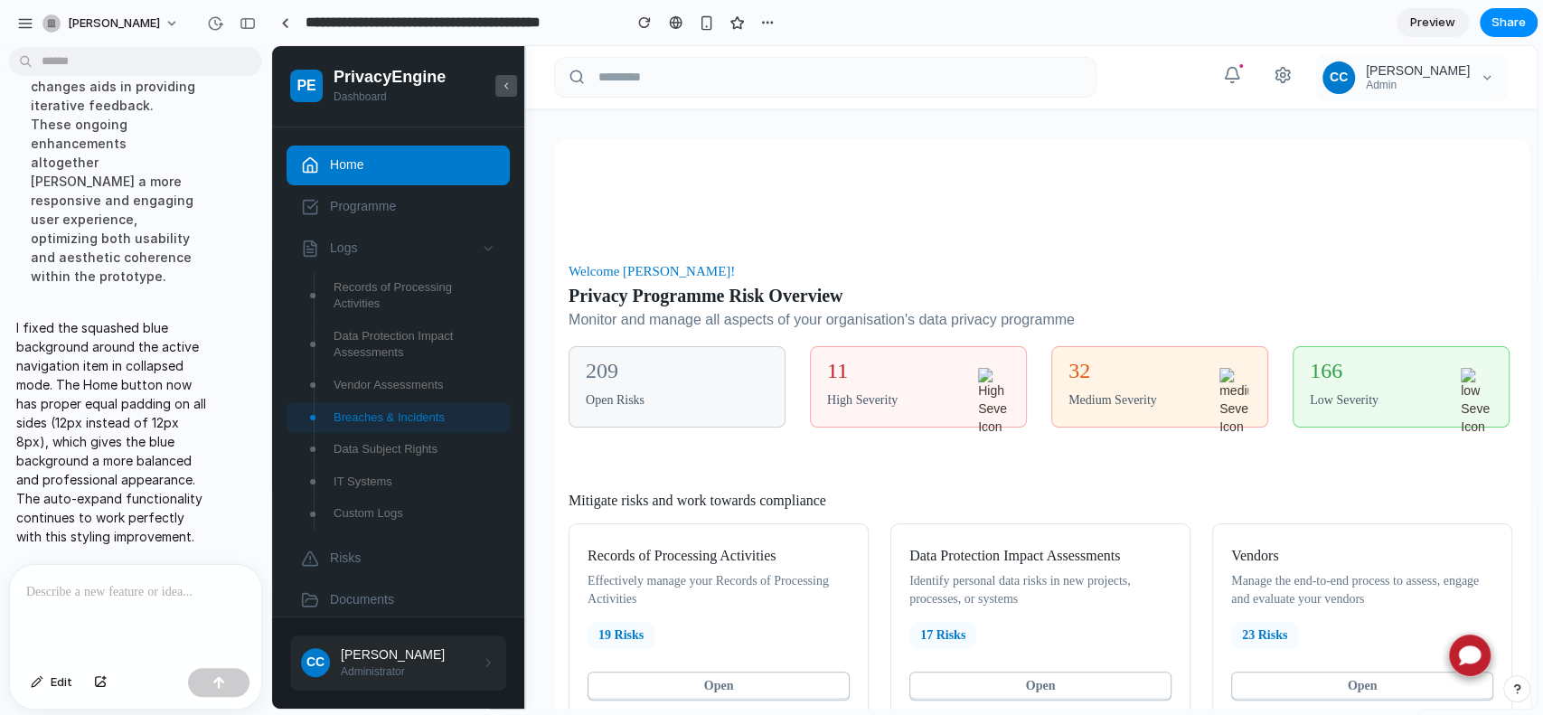
click at [504, 85] on icon at bounding box center [506, 86] width 11 height 13
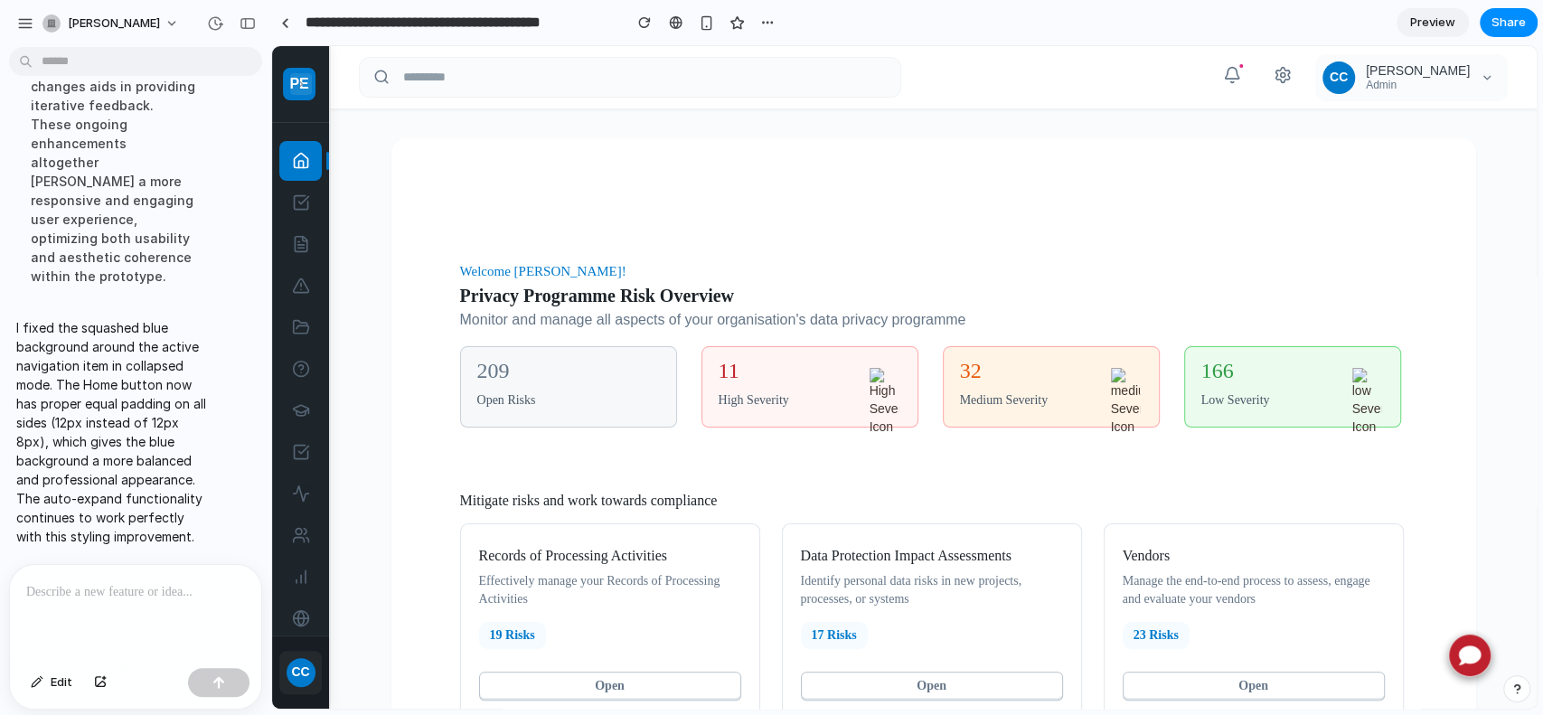
click at [296, 154] on icon at bounding box center [301, 161] width 18 height 18
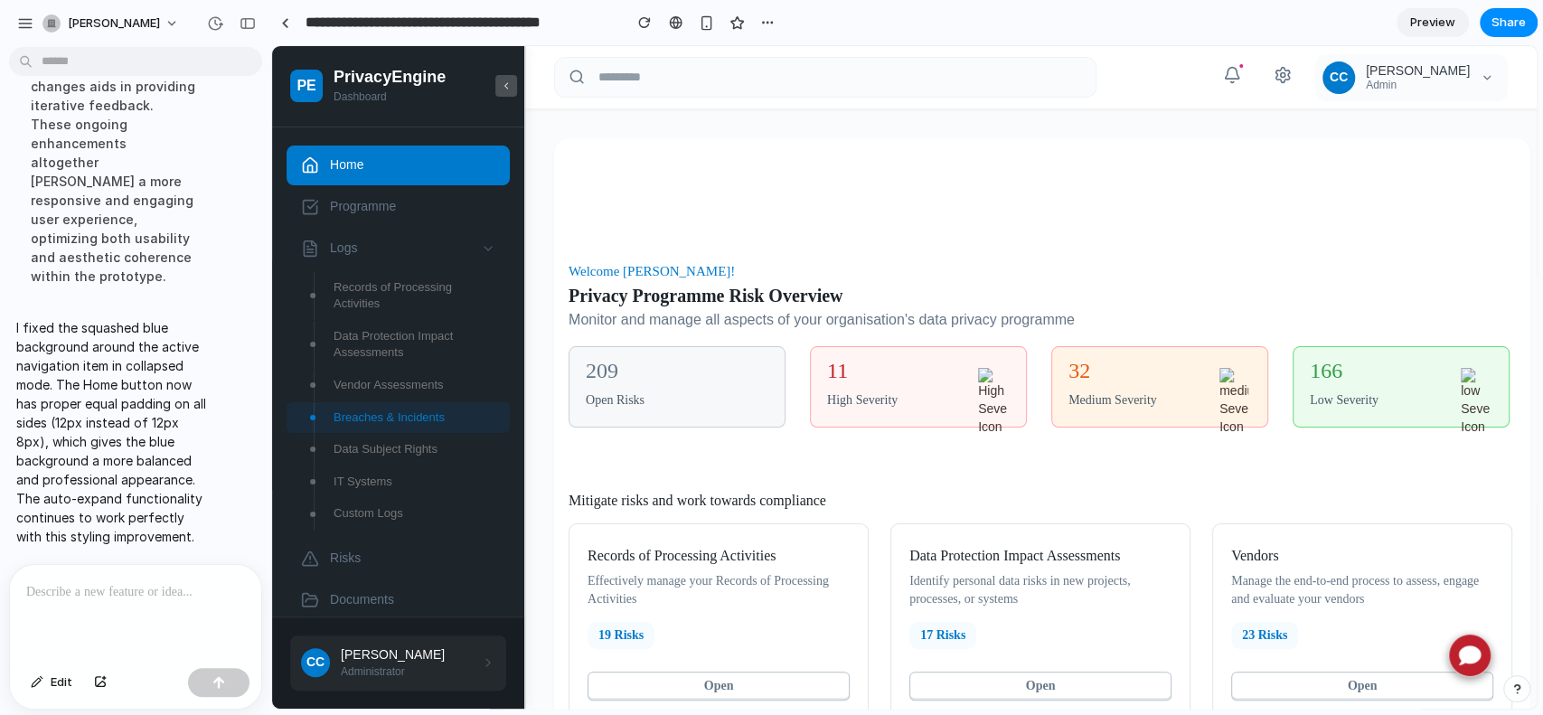
click at [501, 89] on icon at bounding box center [506, 86] width 11 height 13
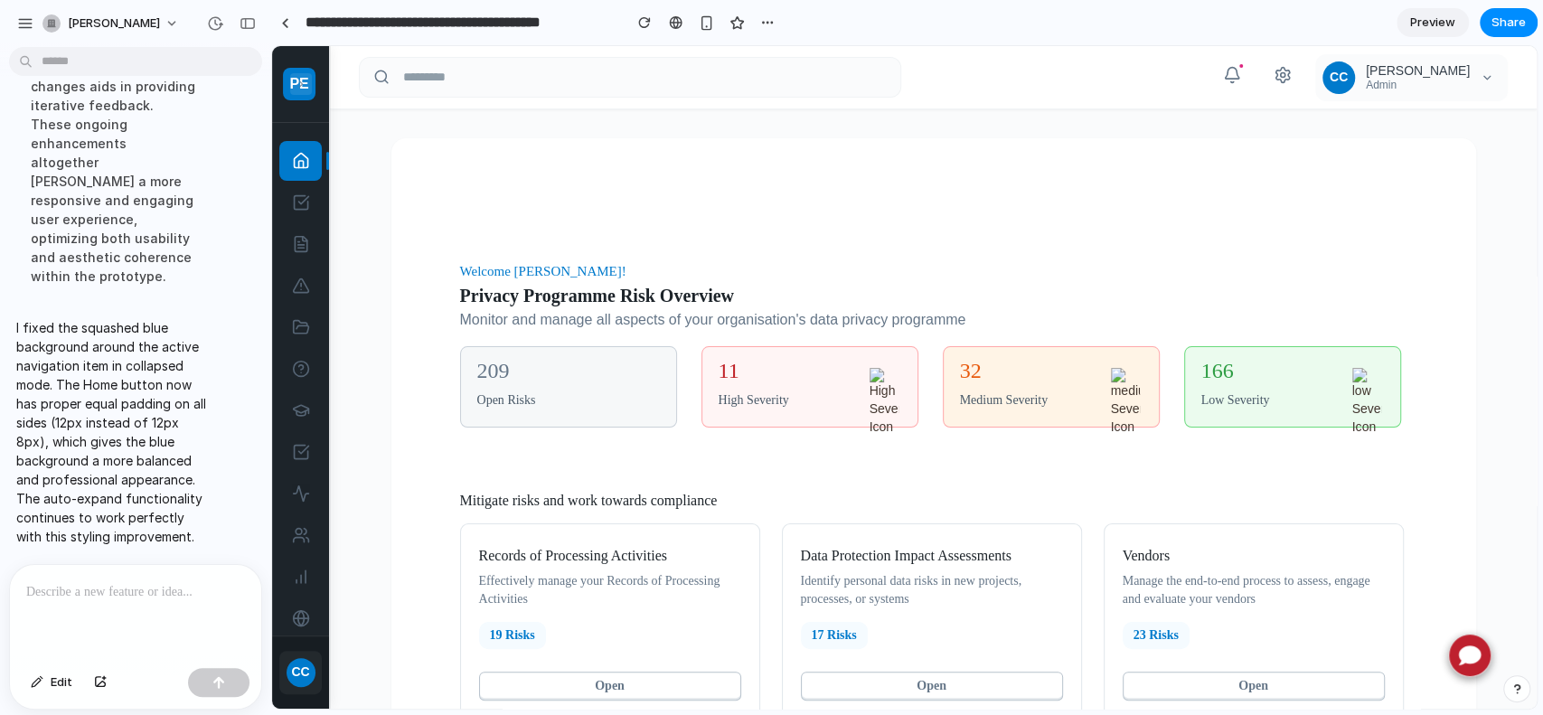
click at [60, 597] on div at bounding box center [135, 613] width 251 height 96
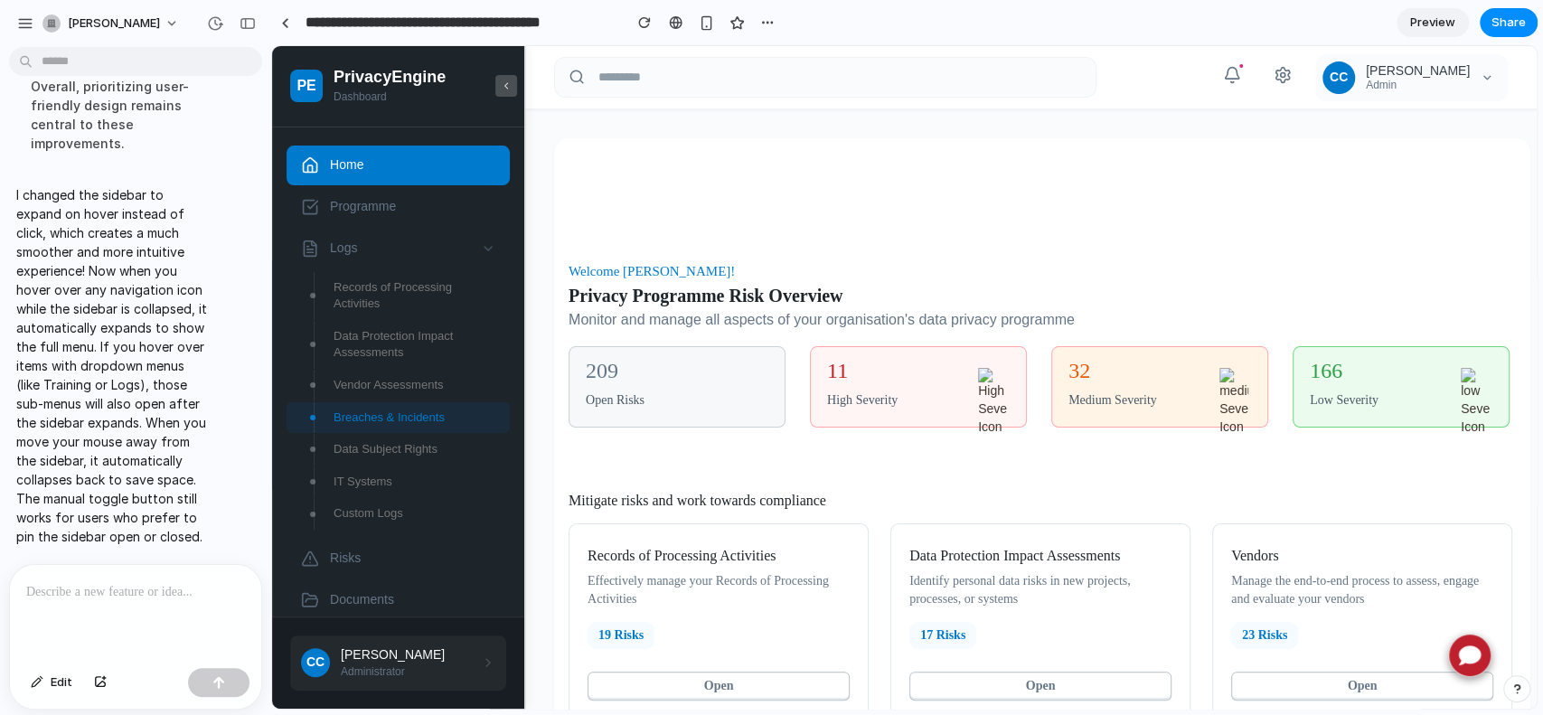
click at [511, 77] on button at bounding box center [506, 86] width 22 height 22
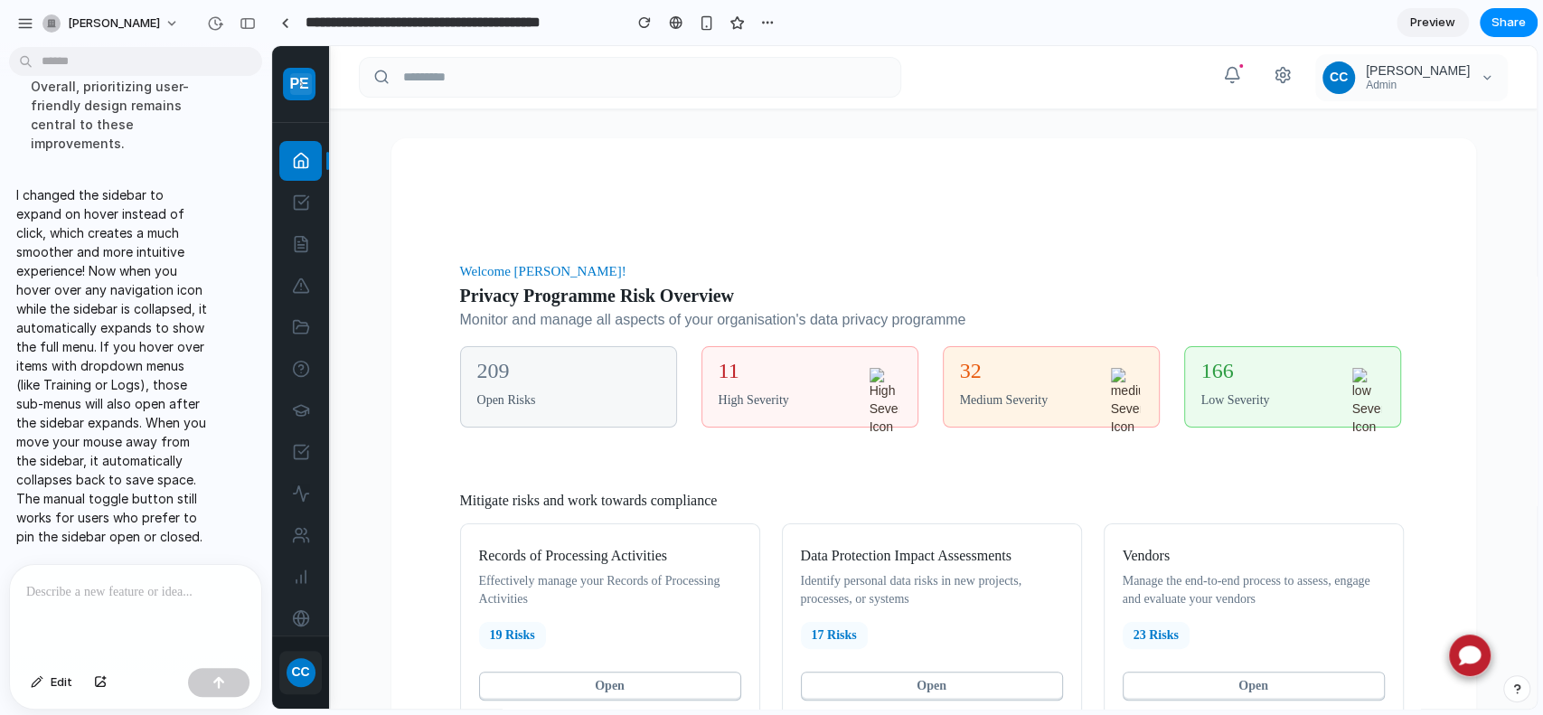
click at [136, 599] on div at bounding box center [135, 613] width 251 height 96
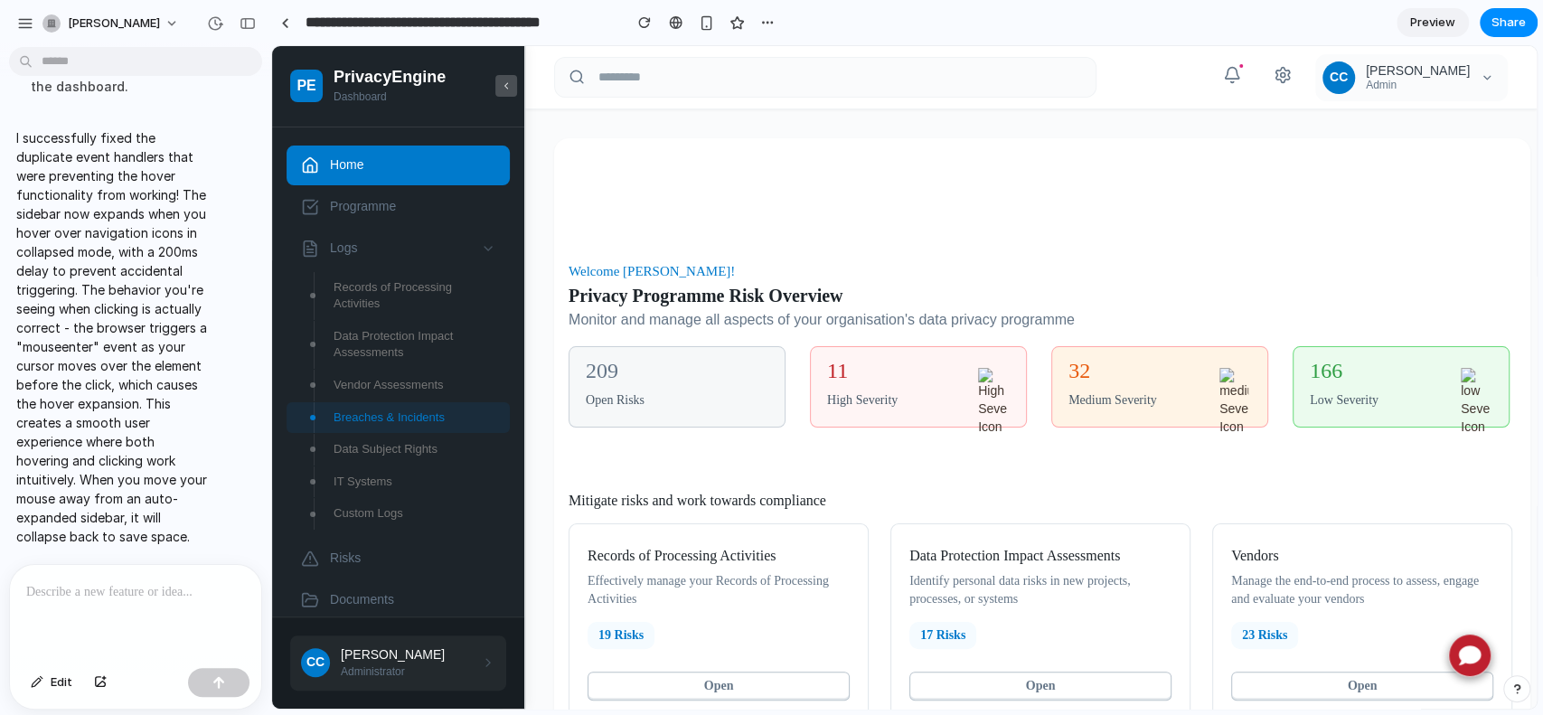
click at [507, 90] on icon at bounding box center [506, 86] width 11 height 13
